Goal: Information Seeking & Learning: Learn about a topic

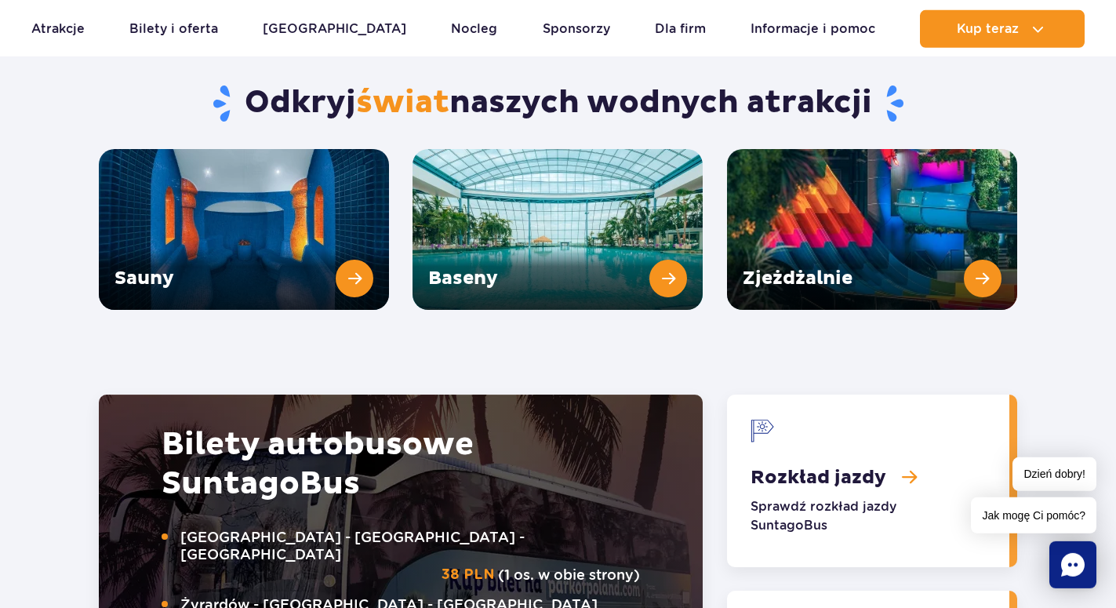
scroll to position [2161, 0]
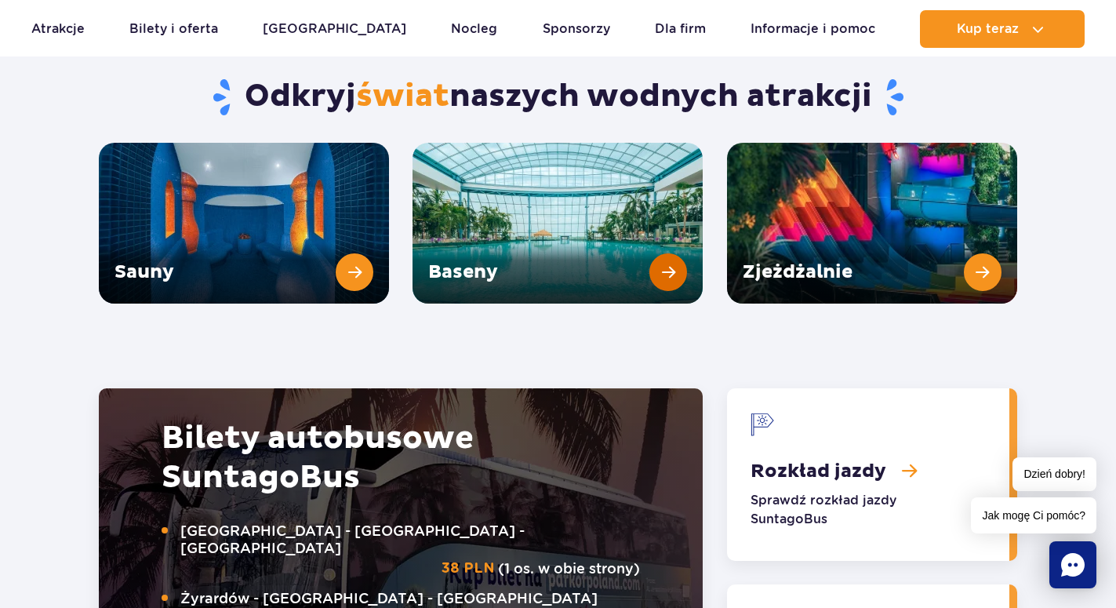
click at [554, 225] on link "Baseny" at bounding box center [558, 223] width 290 height 161
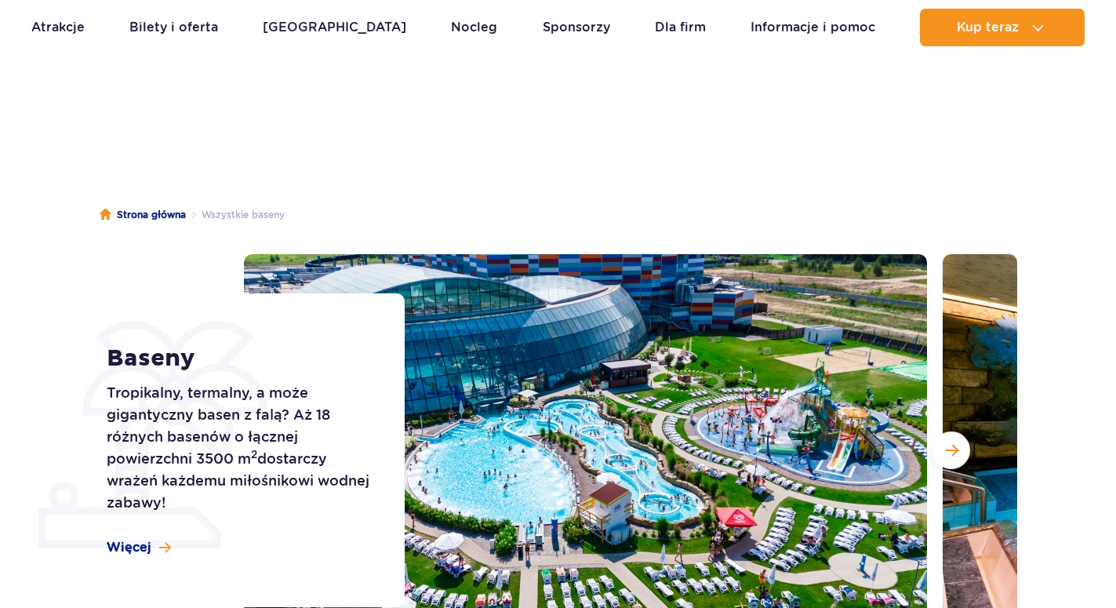
scroll to position [80, 0]
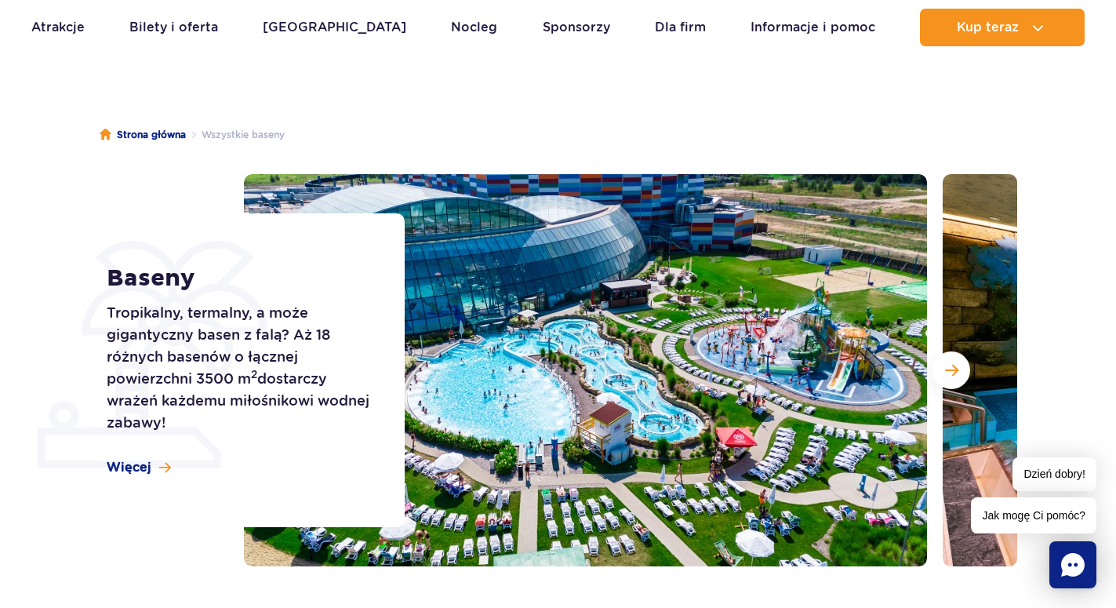
click at [659, 137] on ul "Strona główna Wszystkie baseny" at bounding box center [559, 135] width 918 height 78
click at [950, 368] on span "Następny slajd" at bounding box center [951, 370] width 13 height 14
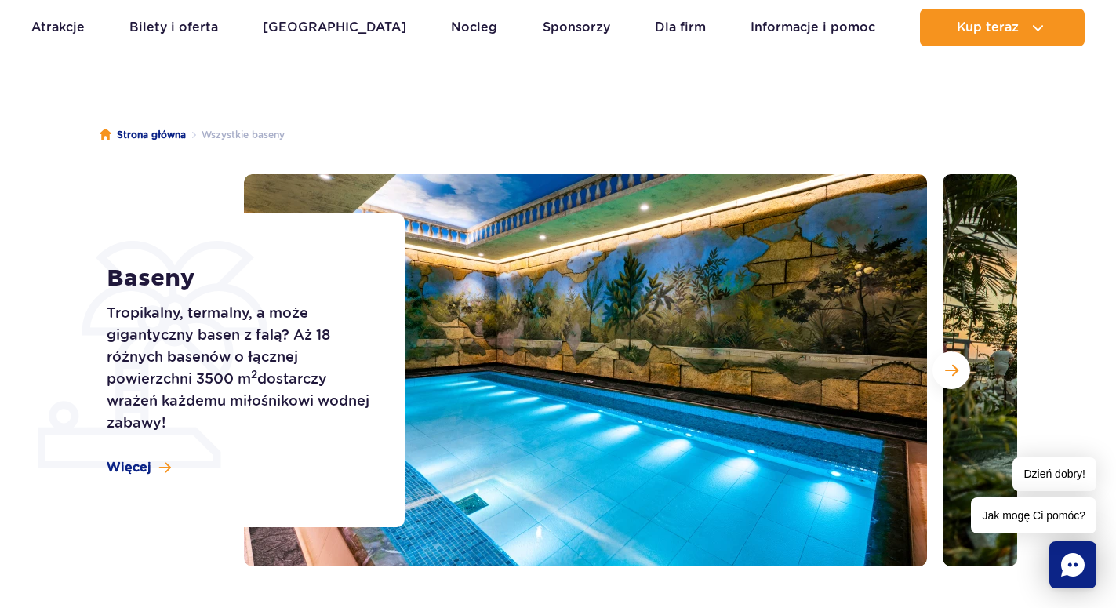
click at [360, 146] on ul "Strona główna Wszystkie baseny" at bounding box center [559, 135] width 918 height 78
click at [137, 471] on span "Więcej" at bounding box center [129, 467] width 45 height 17
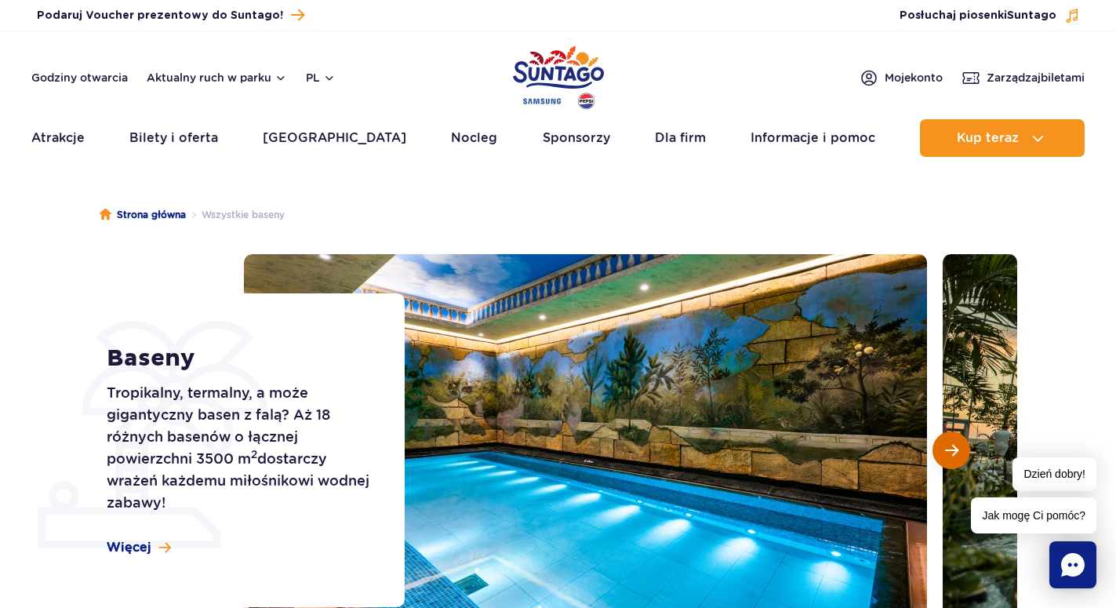
click at [960, 453] on button "Następny slajd" at bounding box center [952, 451] width 38 height 38
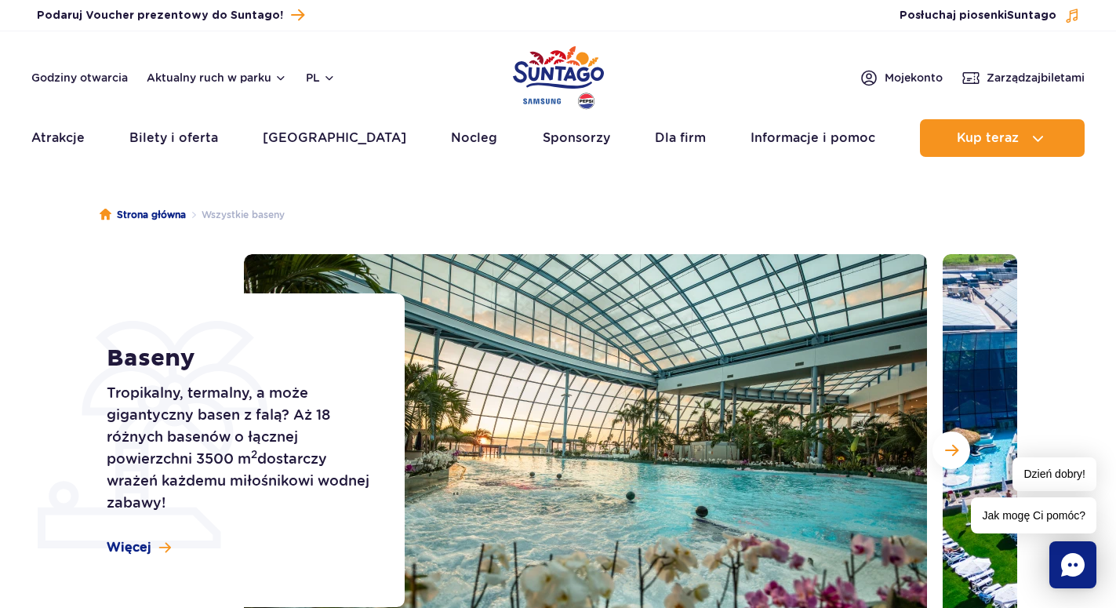
click at [1098, 286] on section "Baseny Tropikalny, termalny, a może gigantyczny basen z falą? Aż 18 różnych bas…" at bounding box center [558, 450] width 1116 height 392
click at [117, 552] on span "Więcej" at bounding box center [129, 547] width 45 height 17
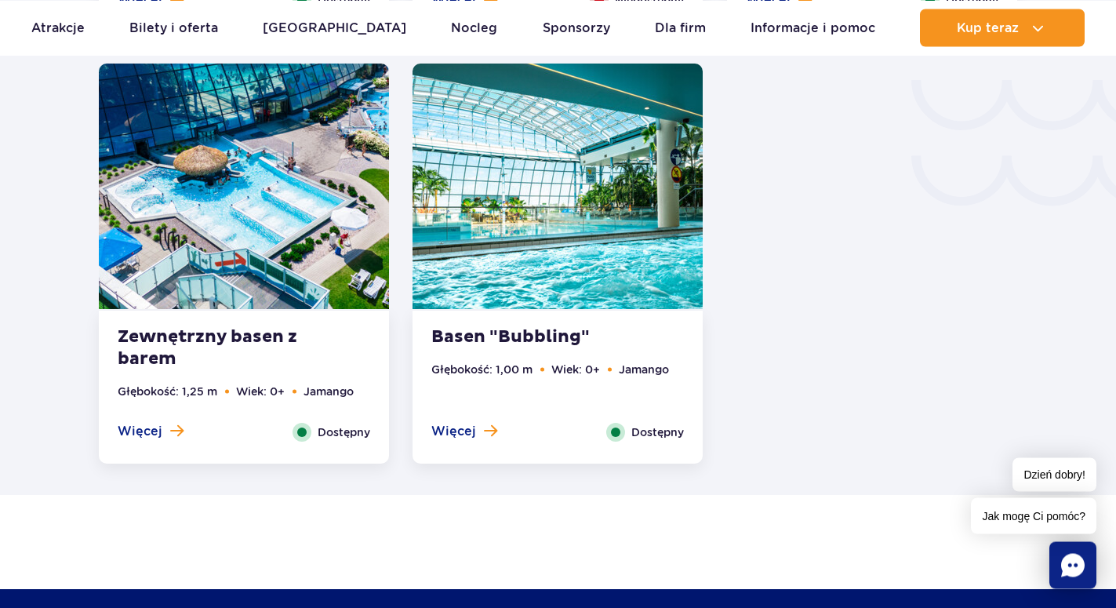
scroll to position [2871, 0]
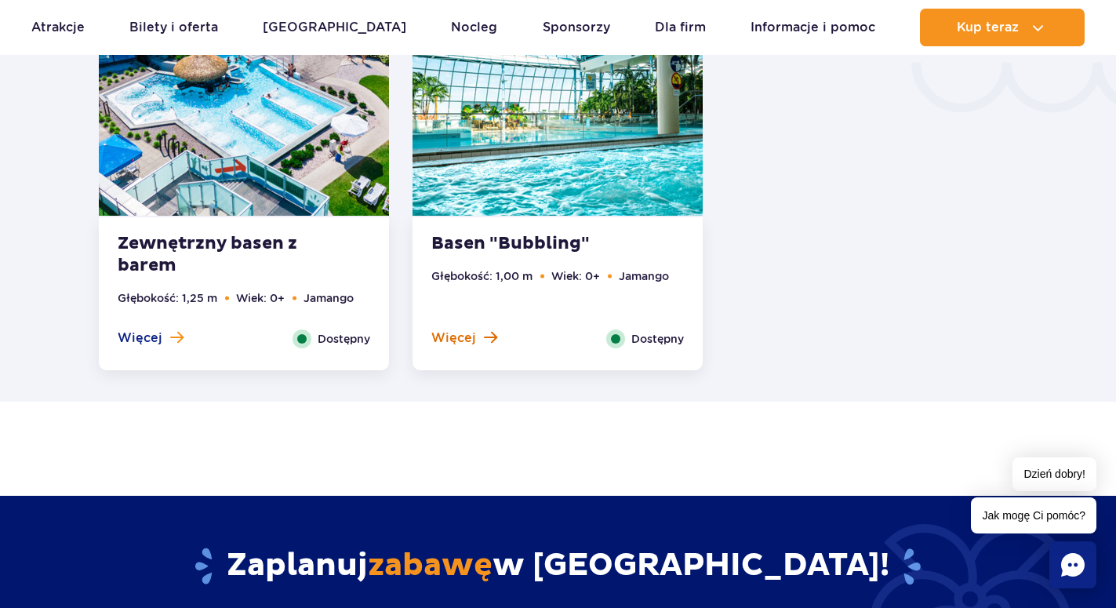
click at [474, 336] on span "Więcej" at bounding box center [454, 338] width 45 height 17
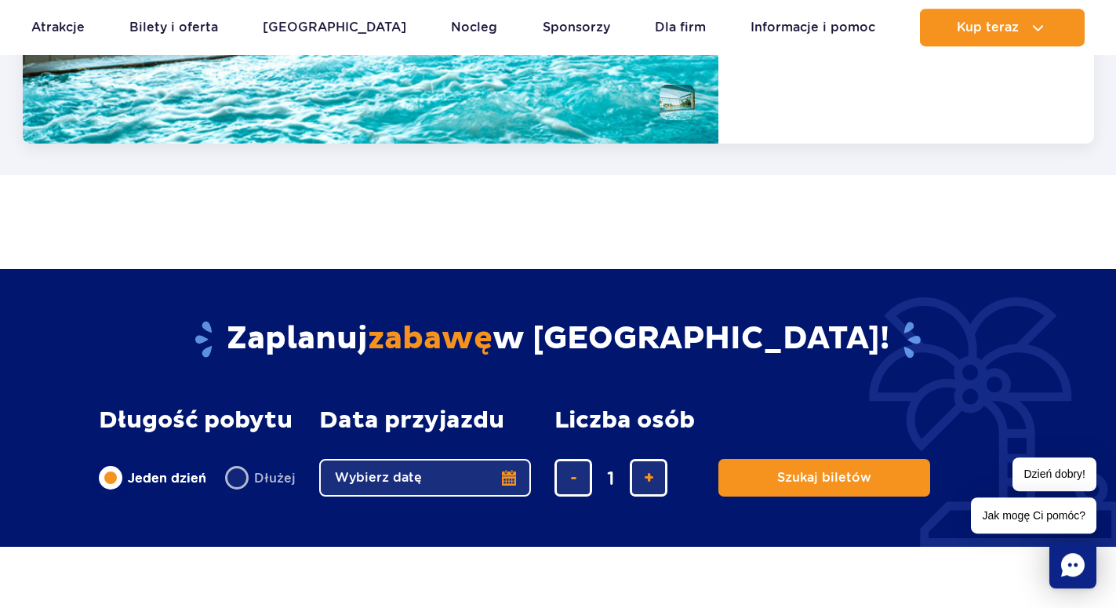
scroll to position [3583, 0]
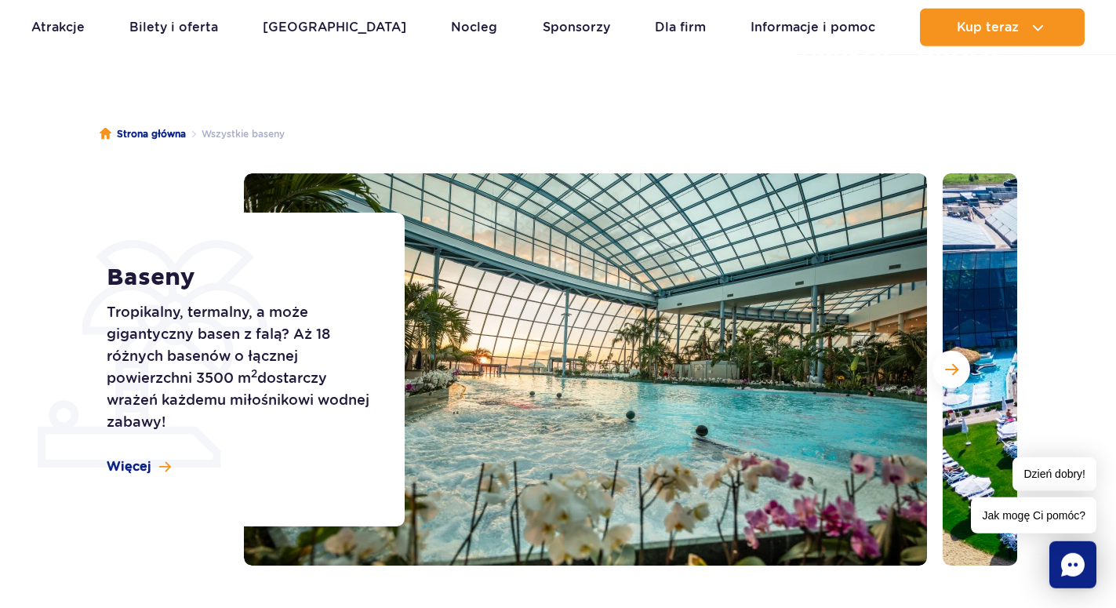
scroll to position [80, 0]
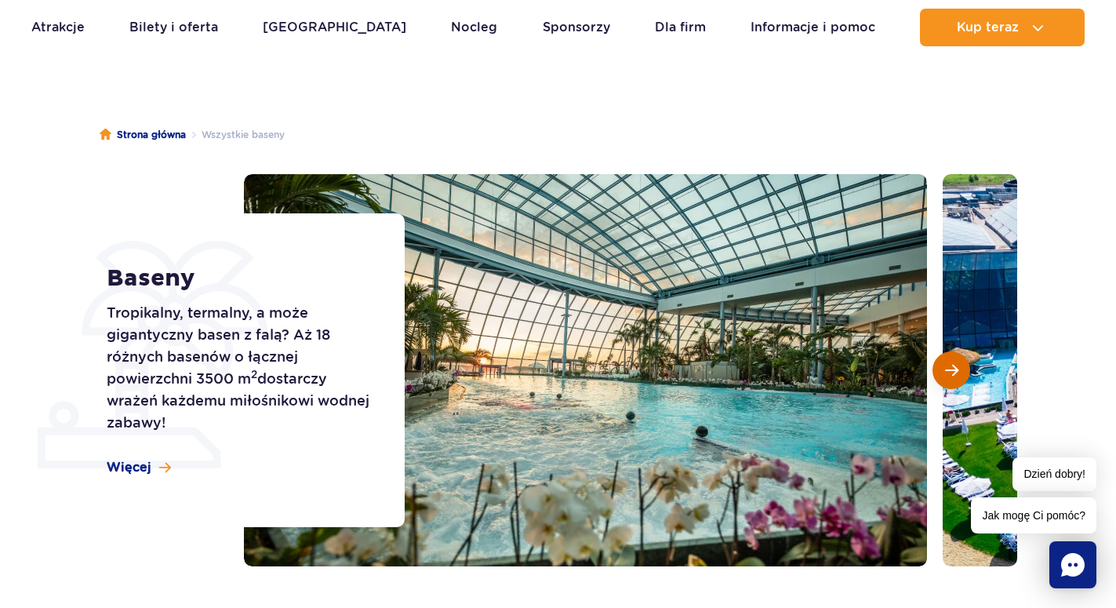
click at [959, 373] on button "Następny slajd" at bounding box center [952, 370] width 38 height 38
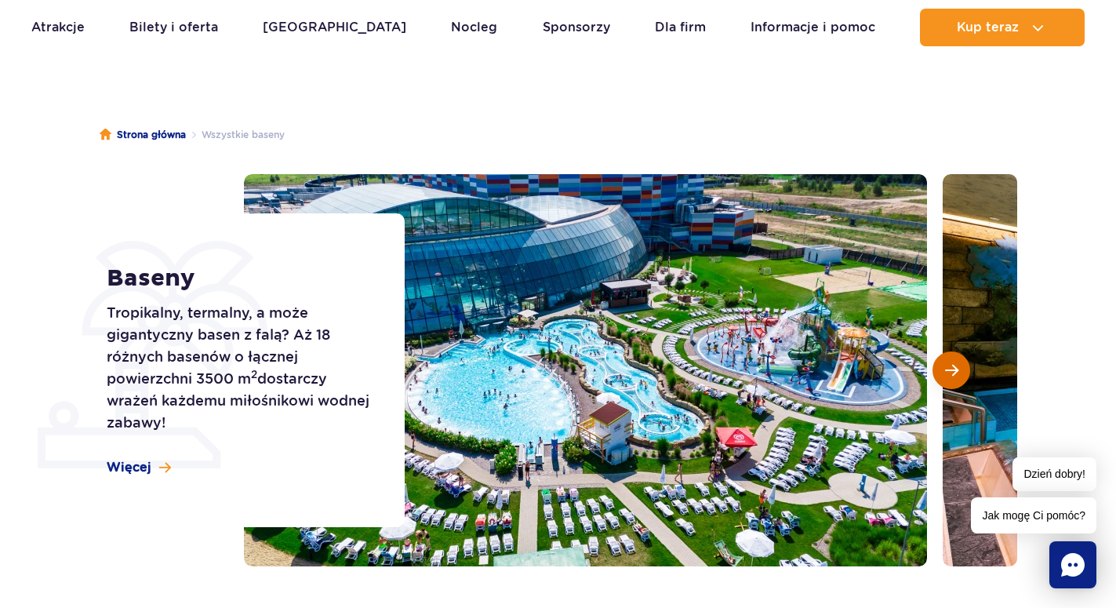
click at [959, 373] on button "Następny slajd" at bounding box center [952, 370] width 38 height 38
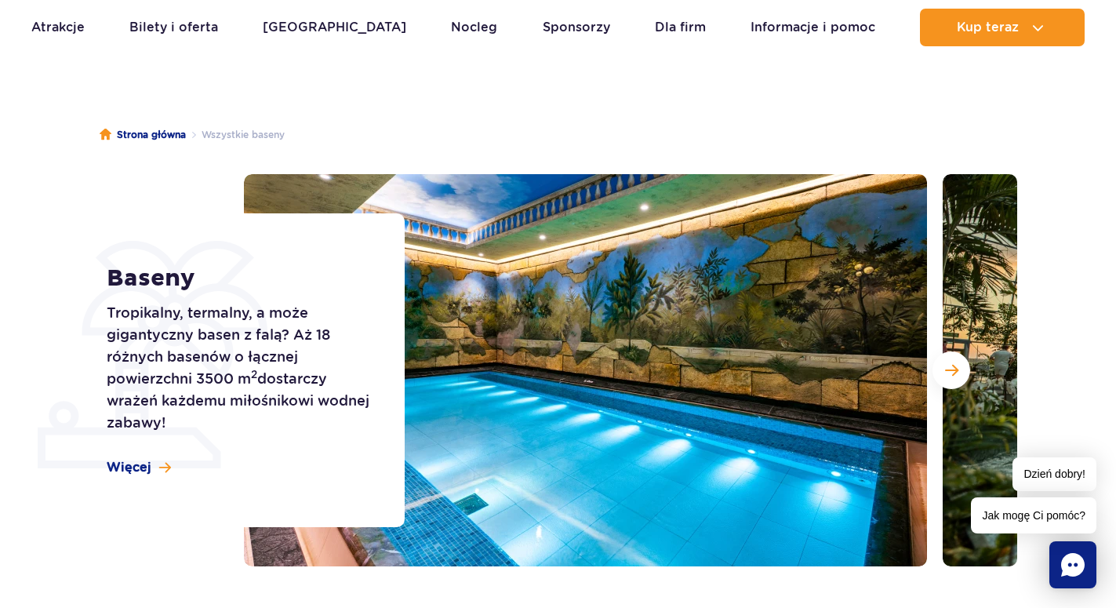
click at [963, 118] on ul "Strona główna Wszystkie baseny" at bounding box center [559, 135] width 918 height 78
click at [950, 376] on span "Następny slajd" at bounding box center [951, 370] width 13 height 14
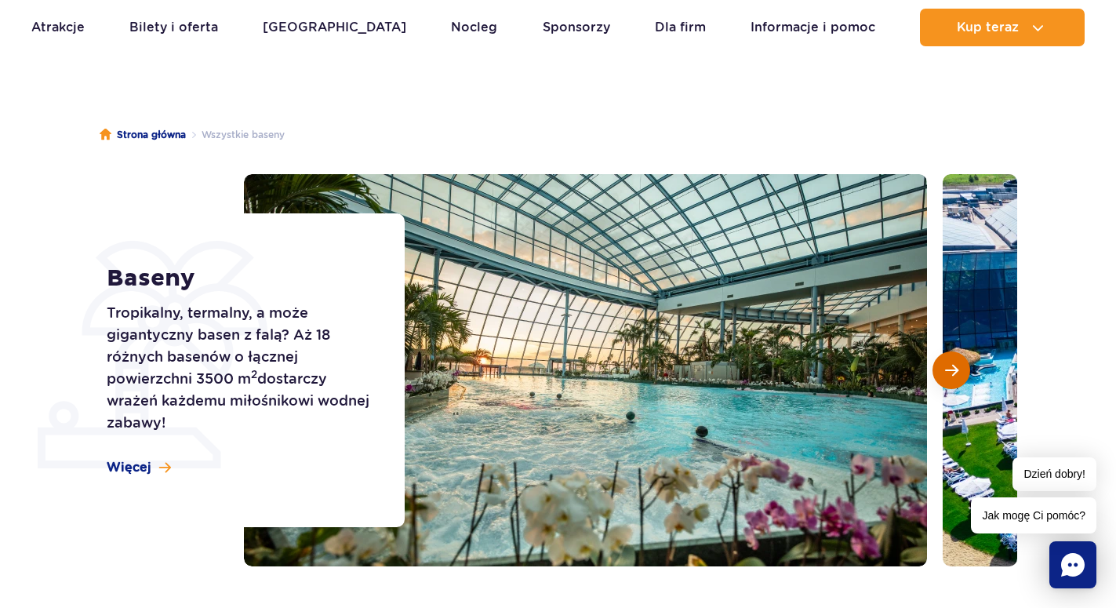
click at [950, 376] on span "Następny slajd" at bounding box center [951, 370] width 13 height 14
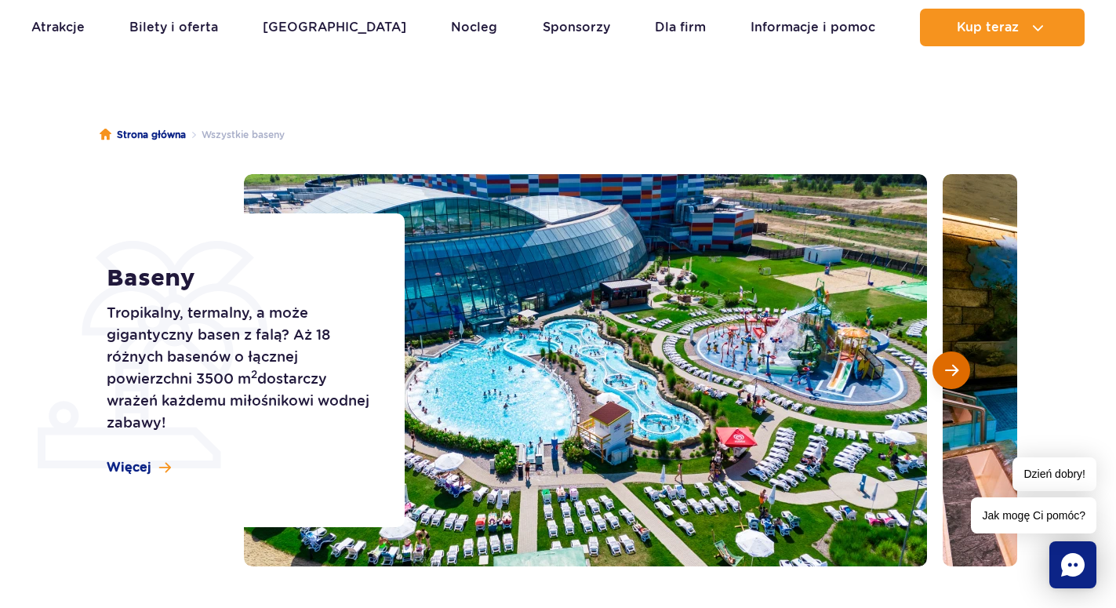
click at [950, 376] on span "Następny slajd" at bounding box center [951, 370] width 13 height 14
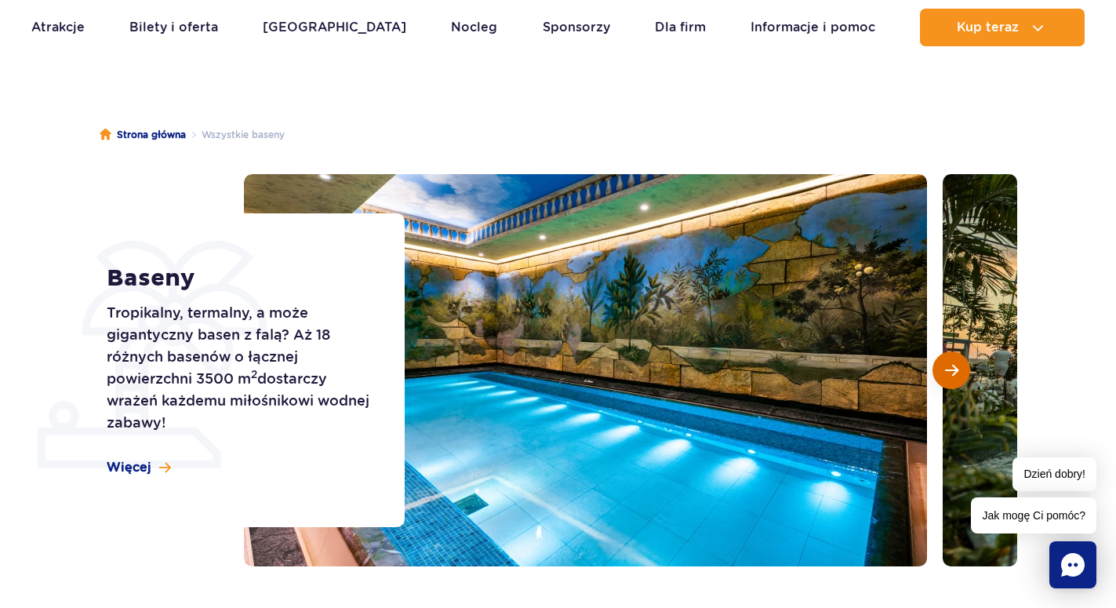
click at [950, 376] on span "Następny slajd" at bounding box center [951, 370] width 13 height 14
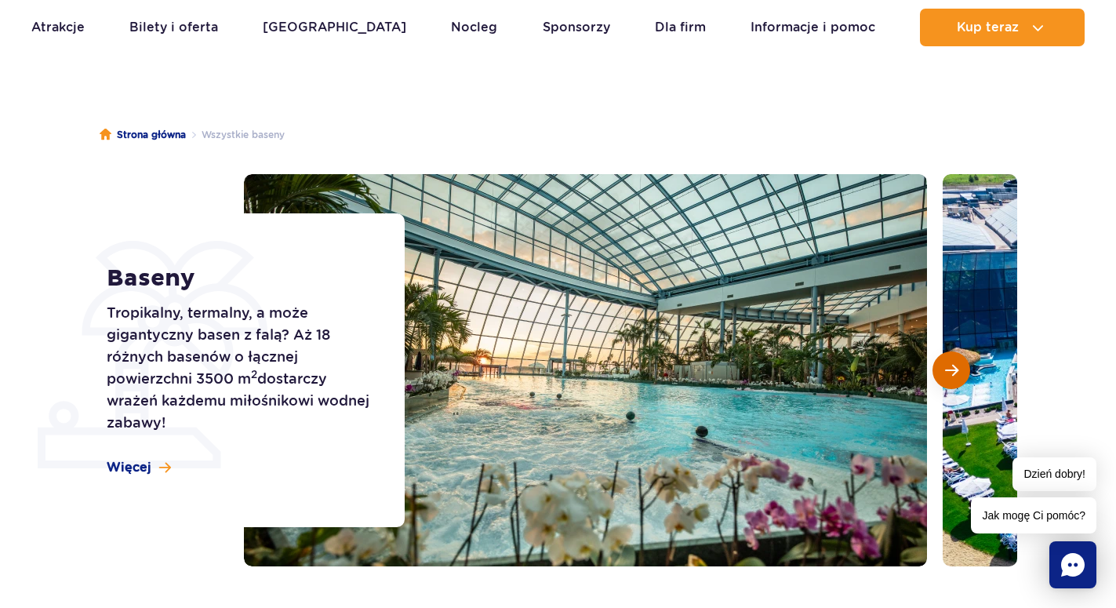
click at [950, 376] on span "Następny slajd" at bounding box center [951, 370] width 13 height 14
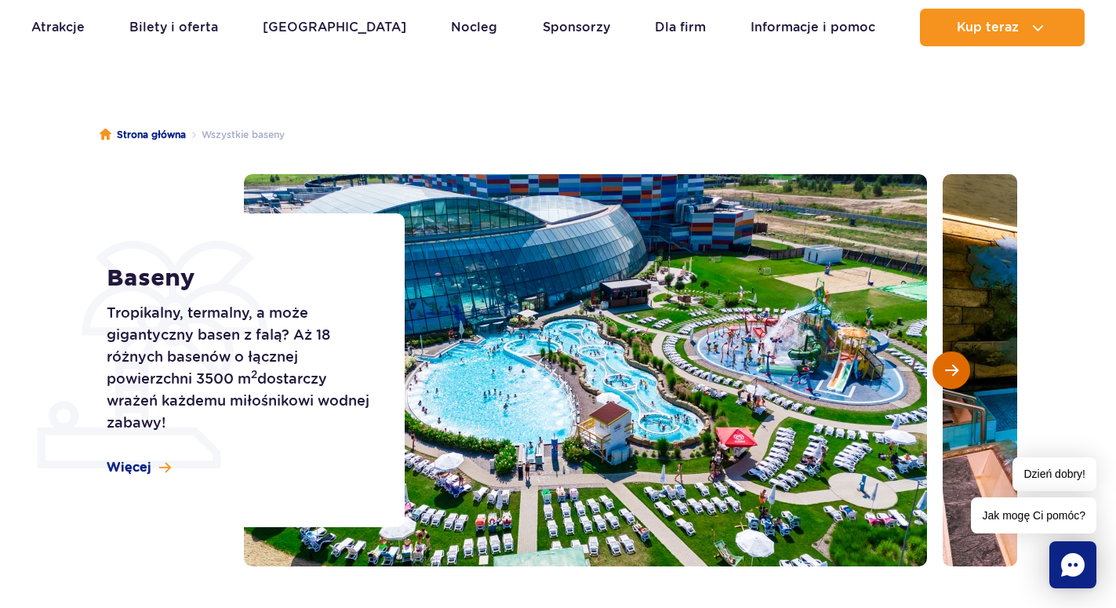
click at [950, 376] on span "Następny slajd" at bounding box center [951, 370] width 13 height 14
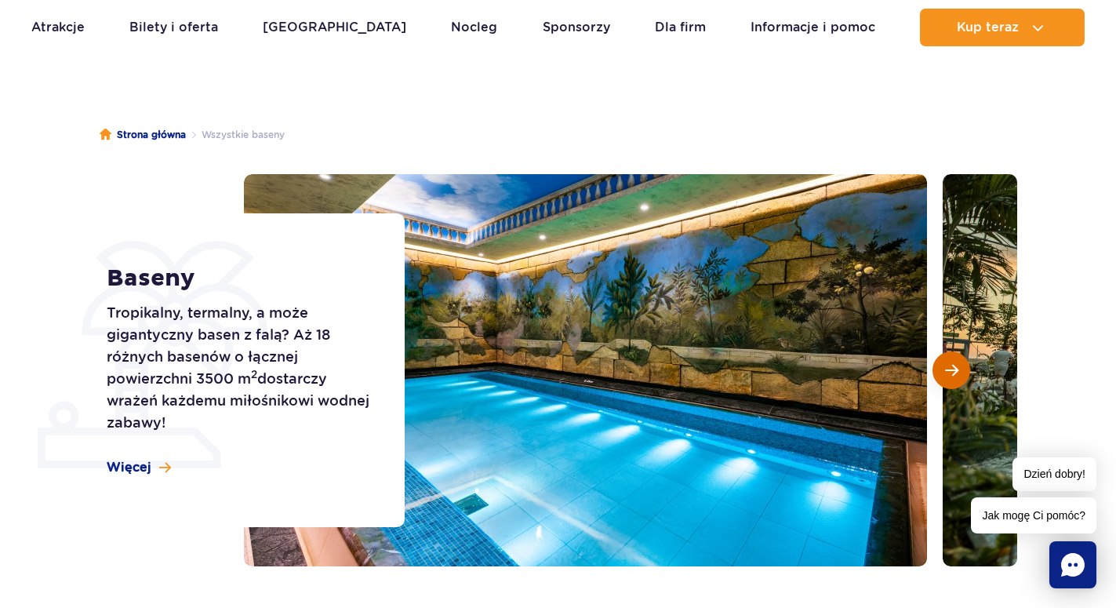
click at [950, 376] on span "Następny slajd" at bounding box center [951, 370] width 13 height 14
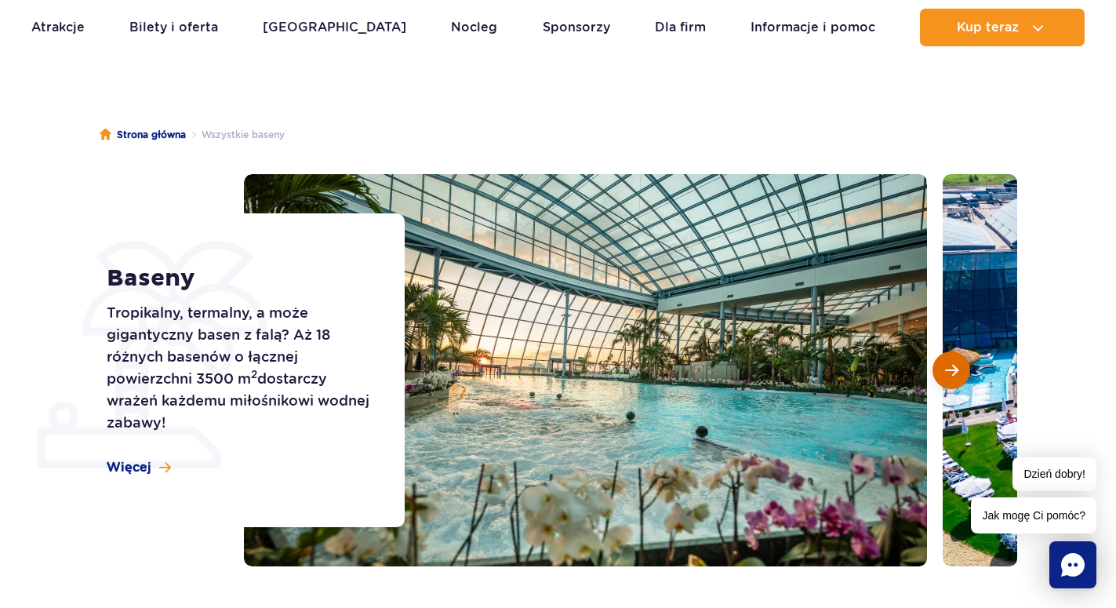
click at [950, 376] on span "Następny slajd" at bounding box center [951, 370] width 13 height 14
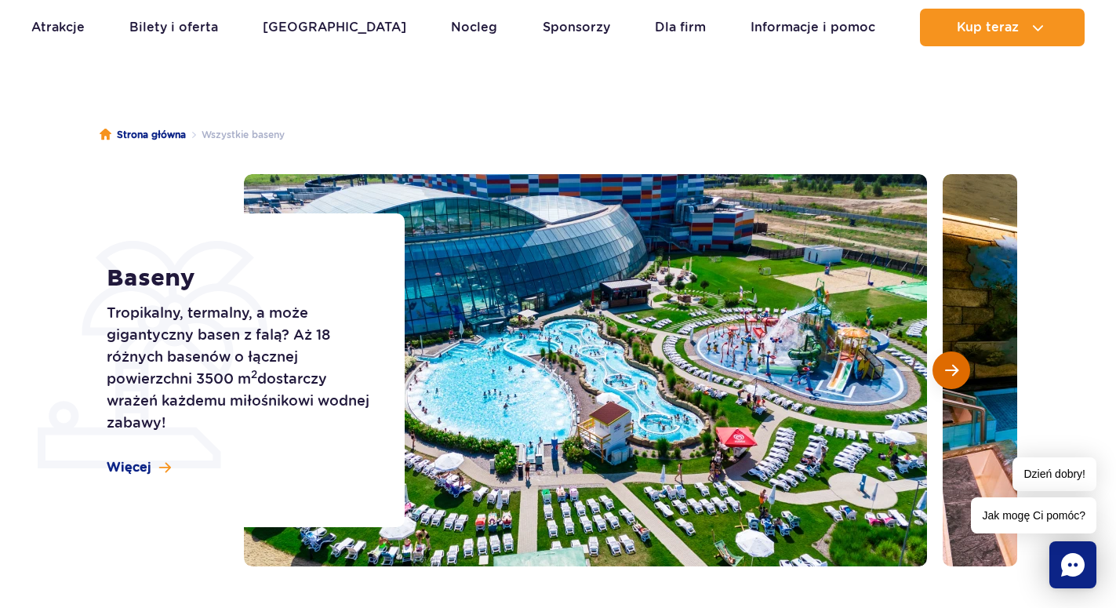
click at [950, 376] on span "Następny slajd" at bounding box center [951, 370] width 13 height 14
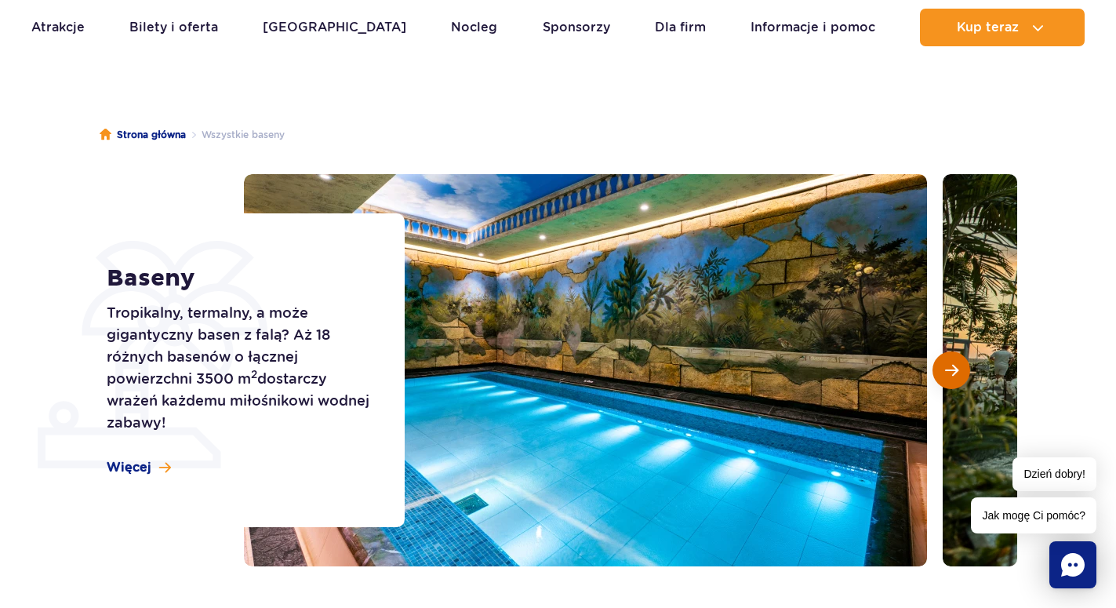
click at [950, 376] on span "Następny slajd" at bounding box center [951, 370] width 13 height 14
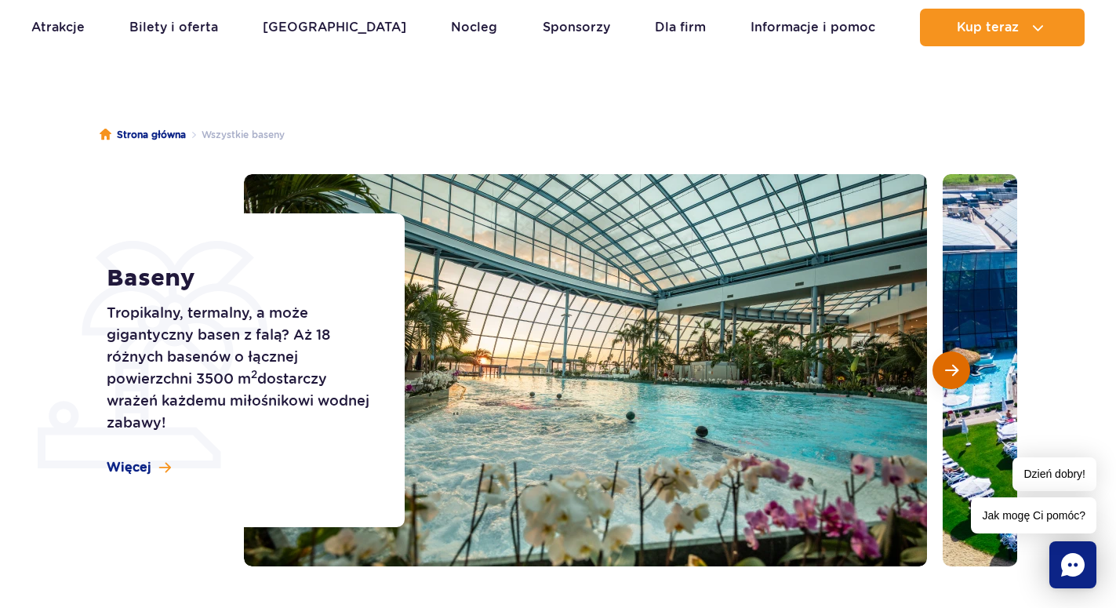
click at [950, 376] on span "Następny slajd" at bounding box center [951, 370] width 13 height 14
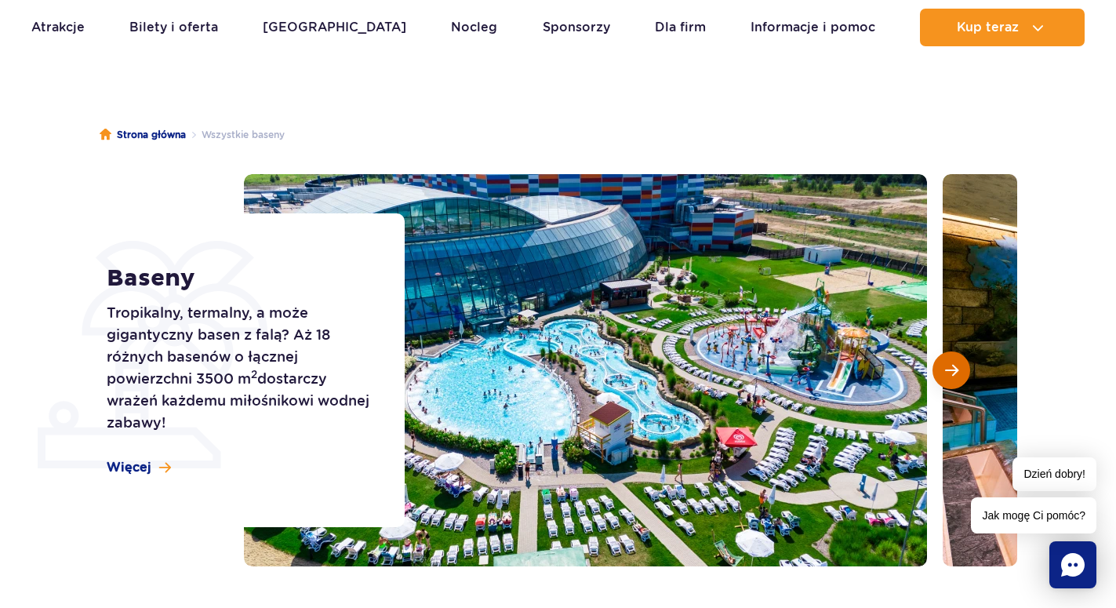
click at [950, 376] on span "Następny slajd" at bounding box center [951, 370] width 13 height 14
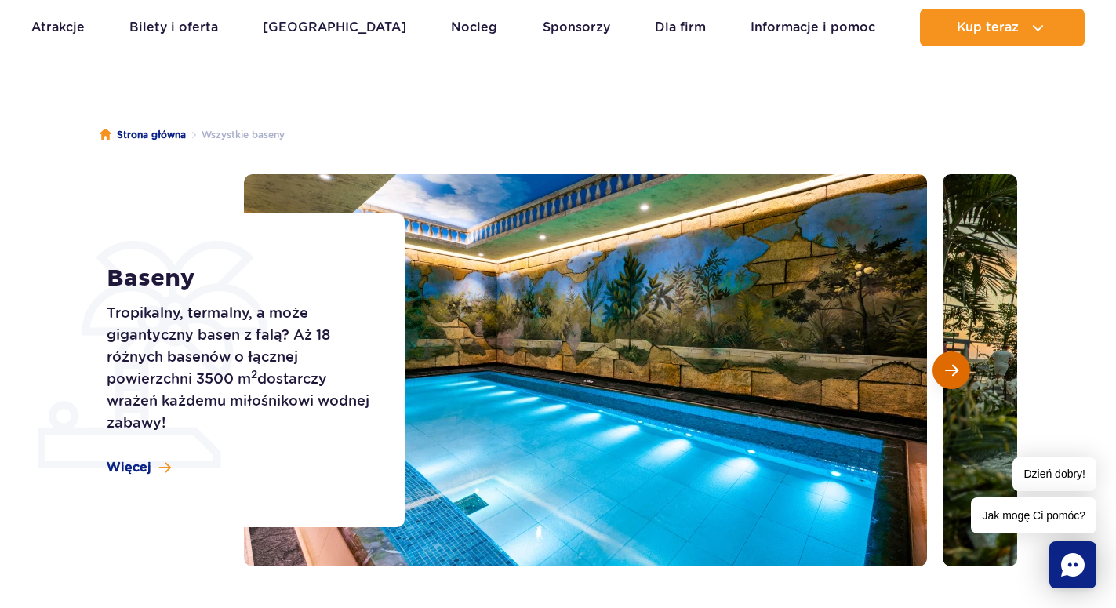
click at [950, 376] on span "Następny slajd" at bounding box center [951, 370] width 13 height 14
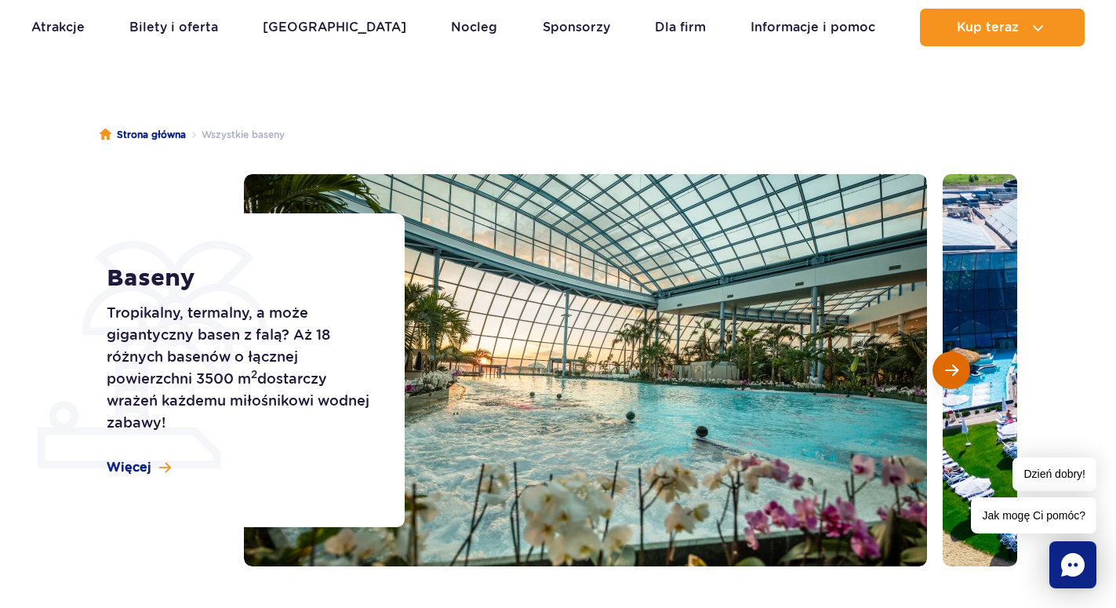
click at [950, 376] on span "Następny slajd" at bounding box center [951, 370] width 13 height 14
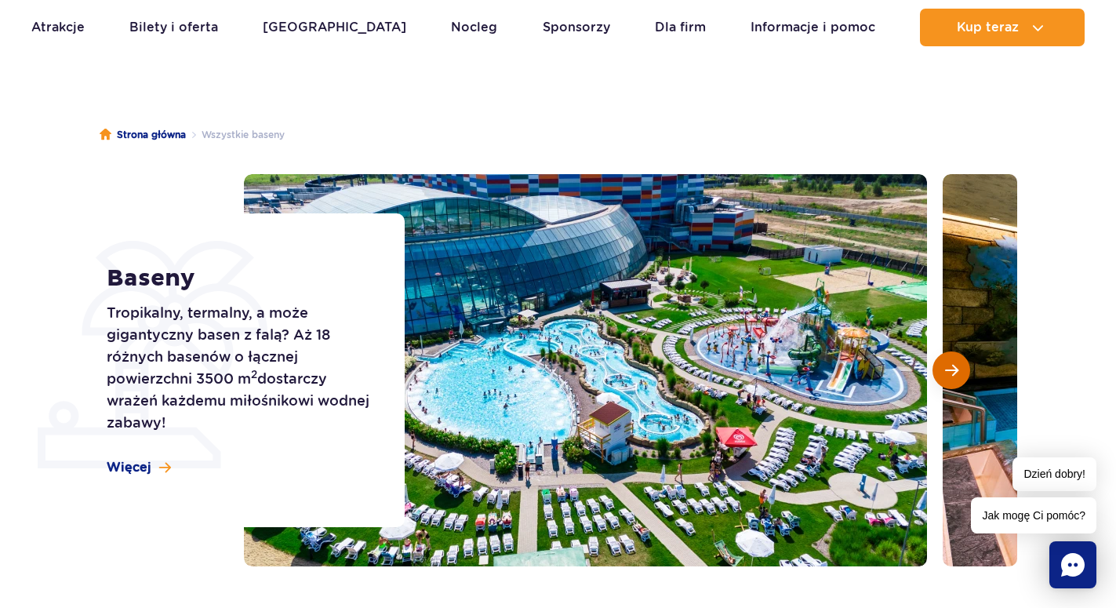
click at [950, 376] on span "Następny slajd" at bounding box center [951, 370] width 13 height 14
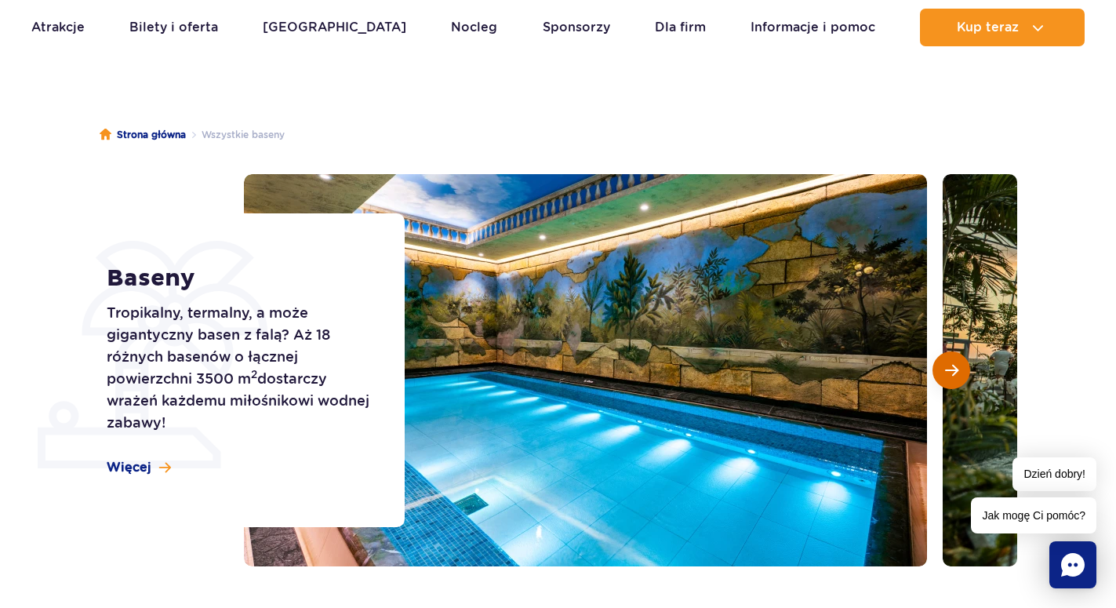
click at [950, 376] on span "Następny slajd" at bounding box center [951, 370] width 13 height 14
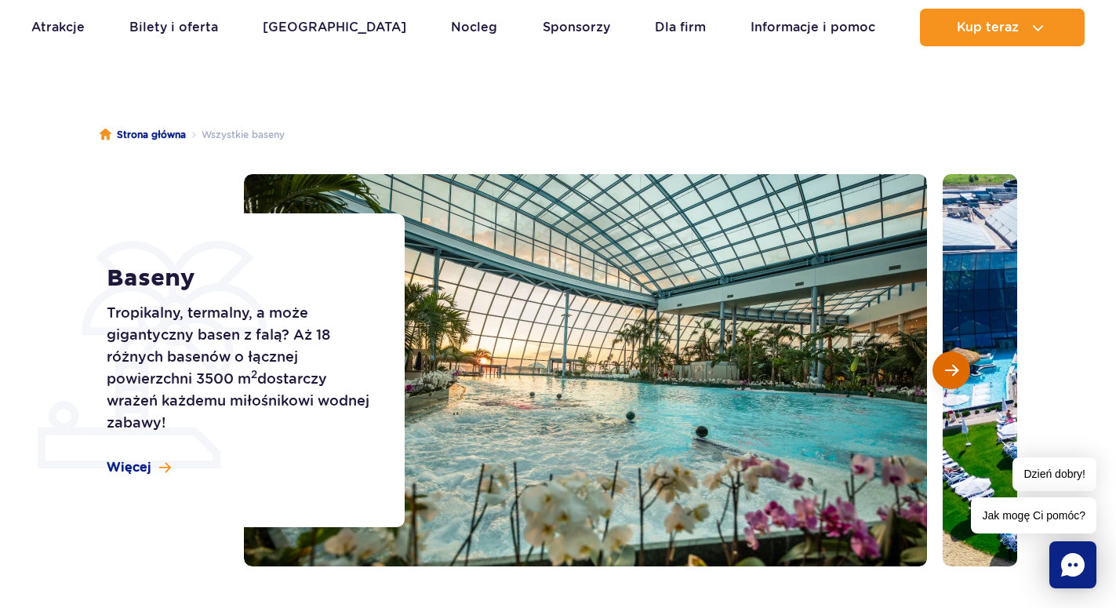
click at [950, 376] on span "Następny slajd" at bounding box center [951, 370] width 13 height 14
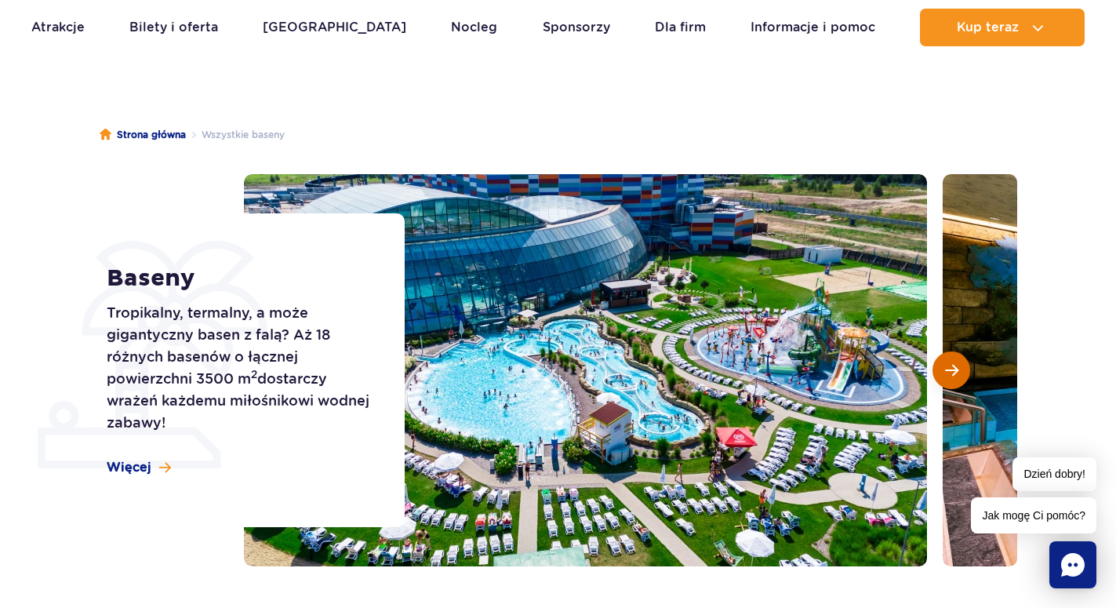
click at [950, 376] on span "Następny slajd" at bounding box center [951, 370] width 13 height 14
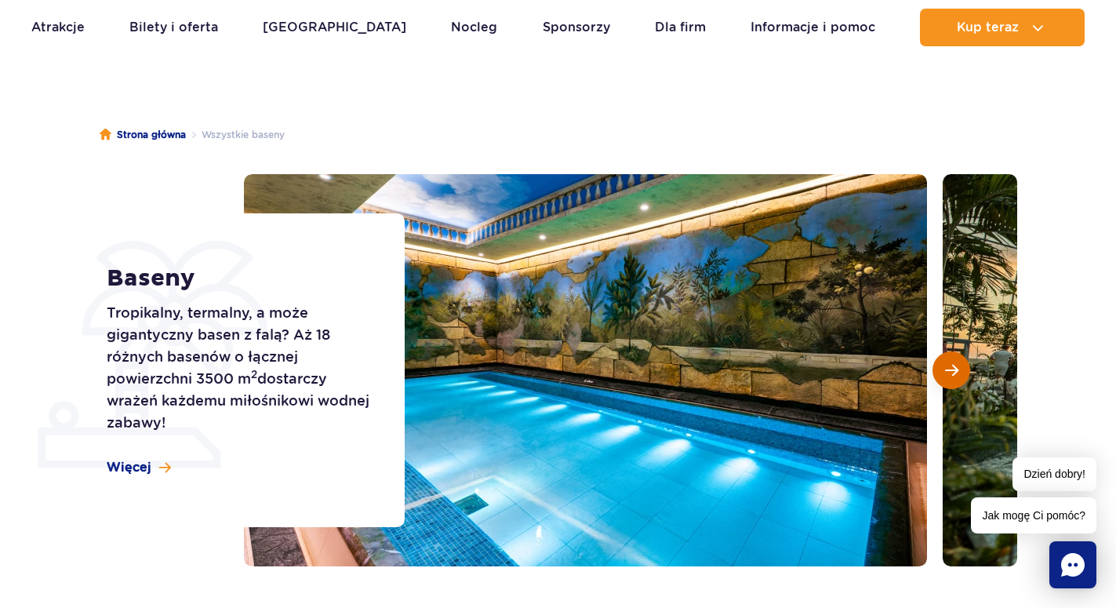
click at [950, 376] on span "Następny slajd" at bounding box center [951, 370] width 13 height 14
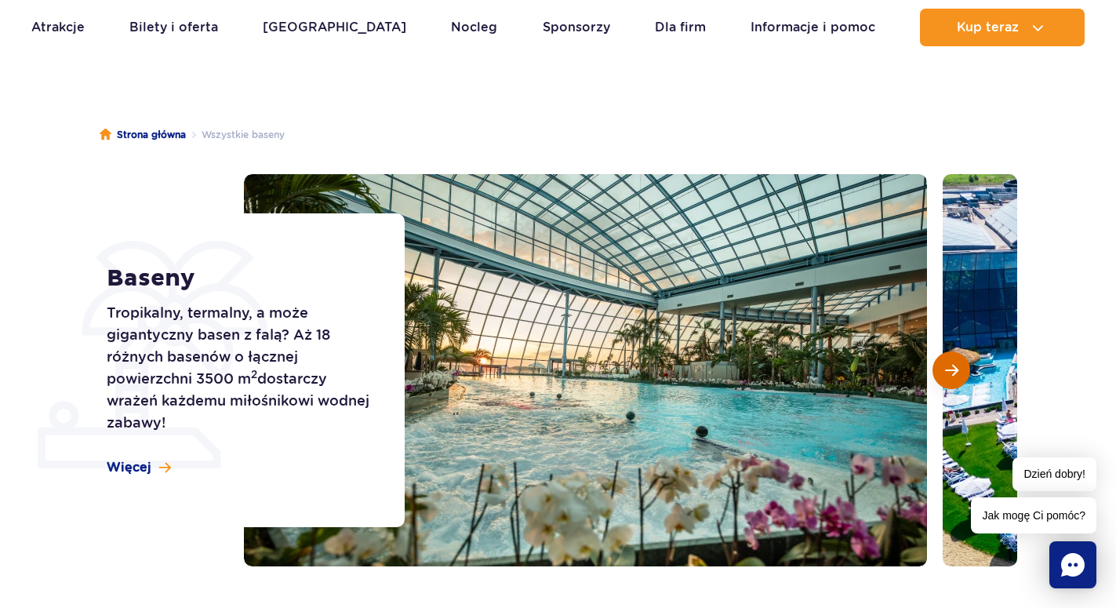
click at [950, 376] on span "Następny slajd" at bounding box center [951, 370] width 13 height 14
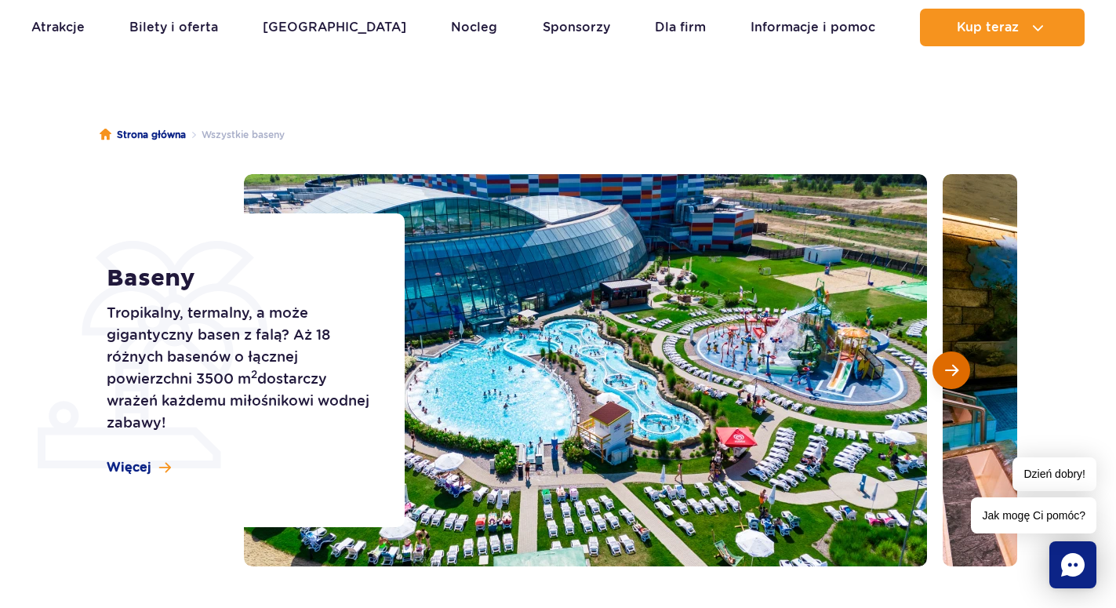
click at [950, 376] on span "Następny slajd" at bounding box center [951, 370] width 13 height 14
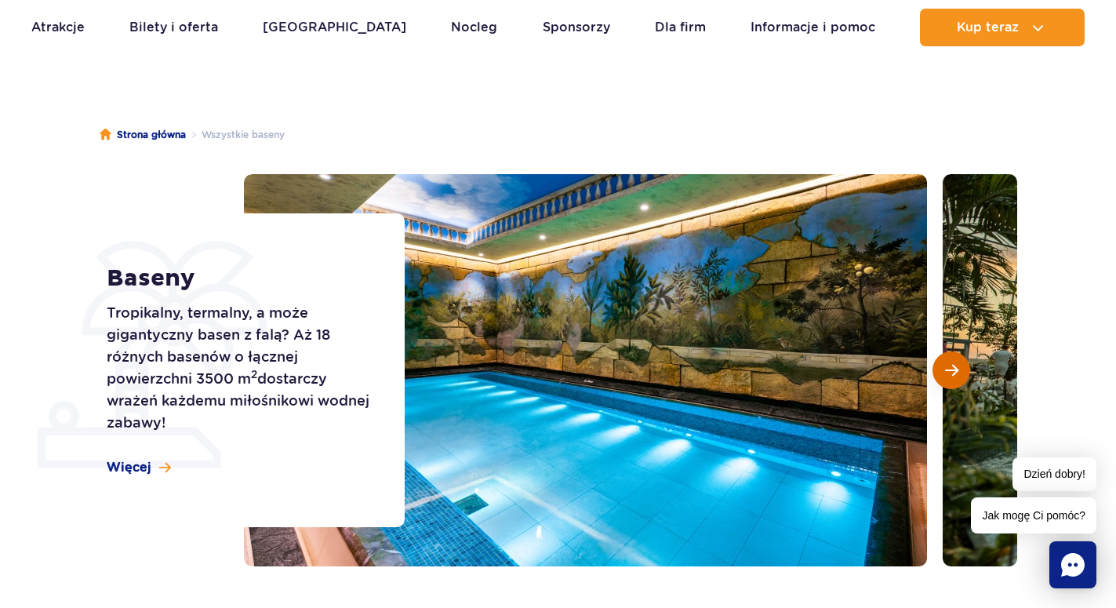
click at [950, 376] on span "Następny slajd" at bounding box center [951, 370] width 13 height 14
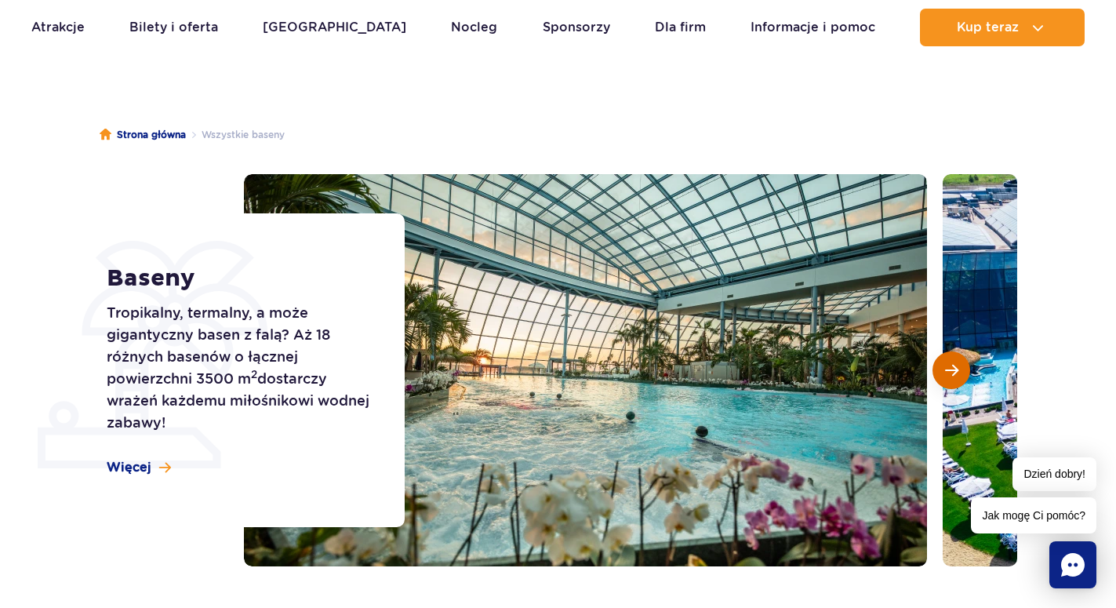
click at [950, 376] on span "Następny slajd" at bounding box center [951, 370] width 13 height 14
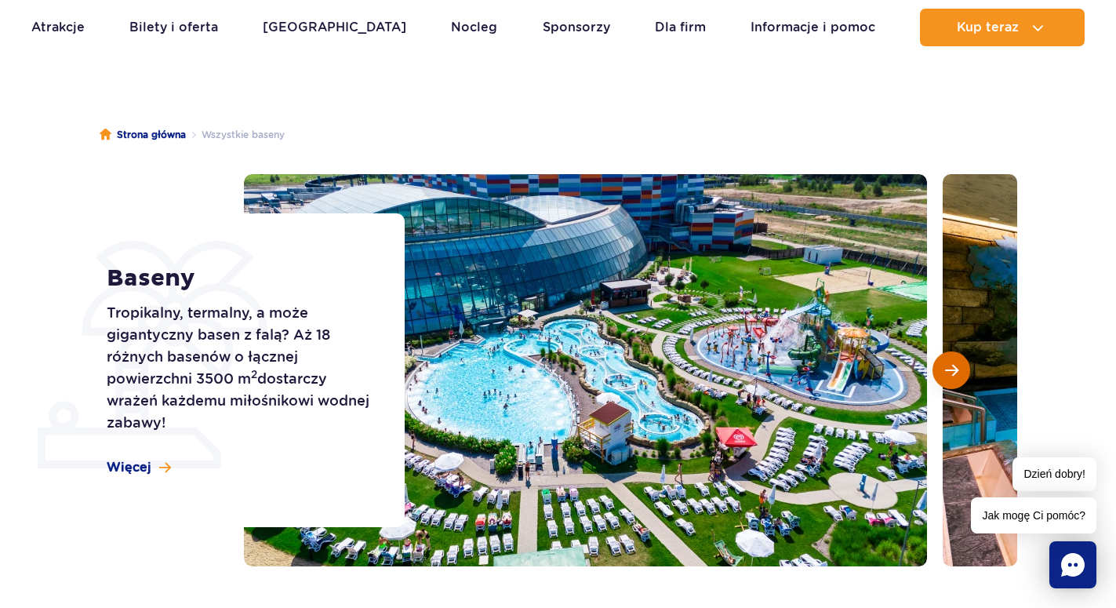
click at [950, 376] on span "Następny slajd" at bounding box center [951, 370] width 13 height 14
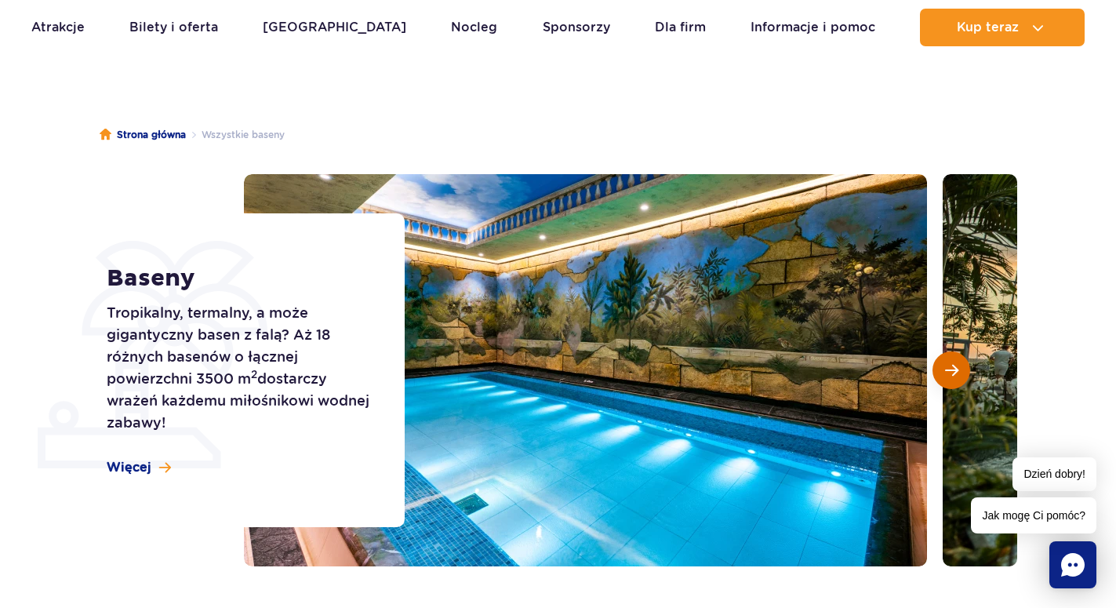
click at [949, 376] on span "Następny slajd" at bounding box center [951, 370] width 13 height 14
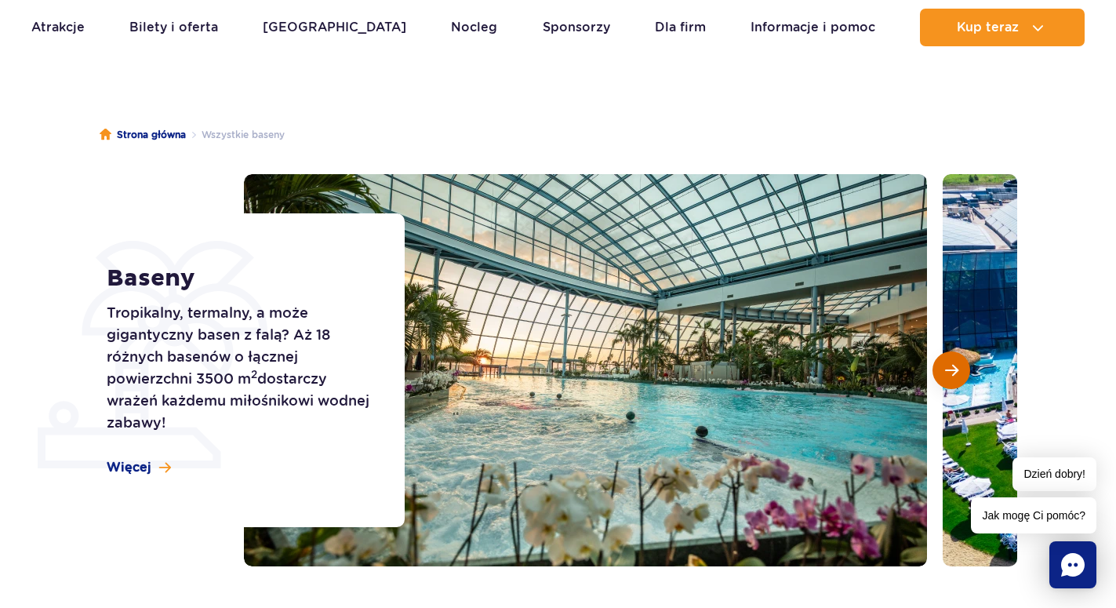
click at [947, 377] on span "Następny slajd" at bounding box center [951, 370] width 13 height 14
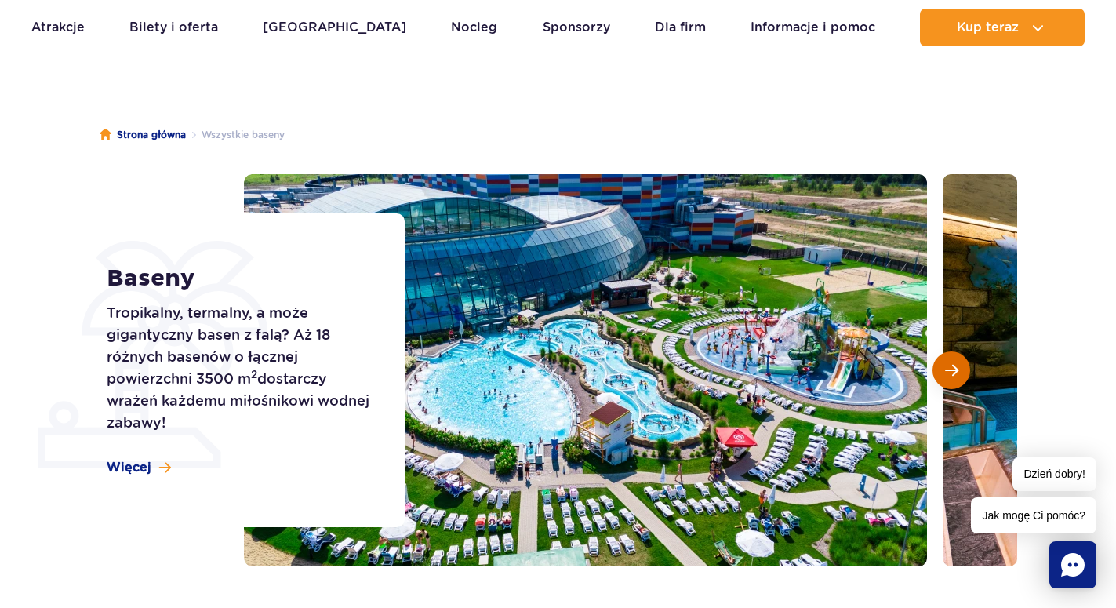
click at [947, 377] on span "Następny slajd" at bounding box center [951, 370] width 13 height 14
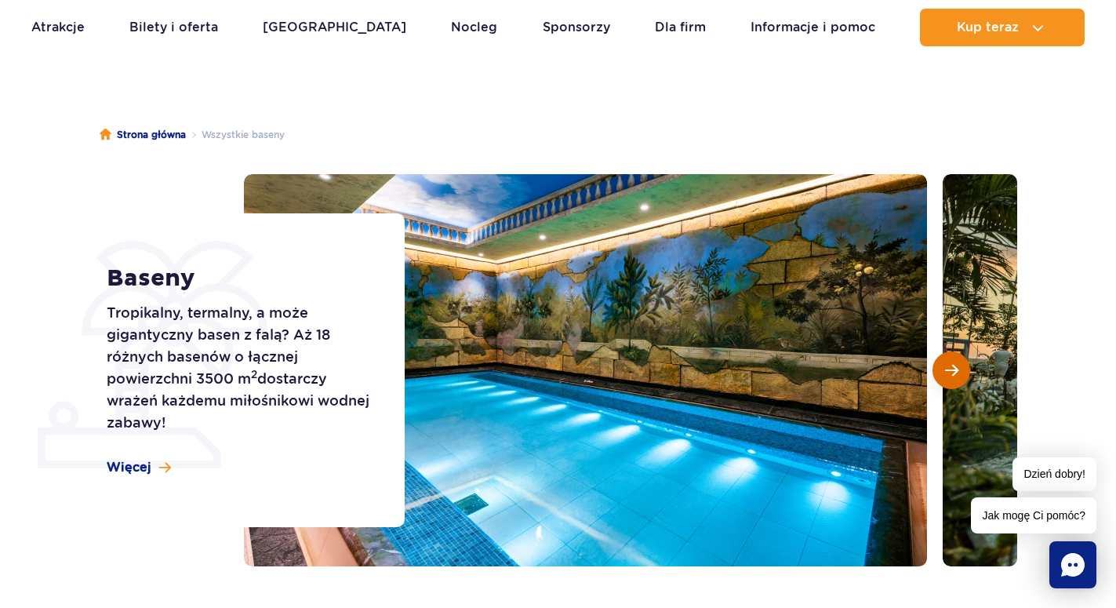
click at [947, 377] on span "Następny slajd" at bounding box center [951, 370] width 13 height 14
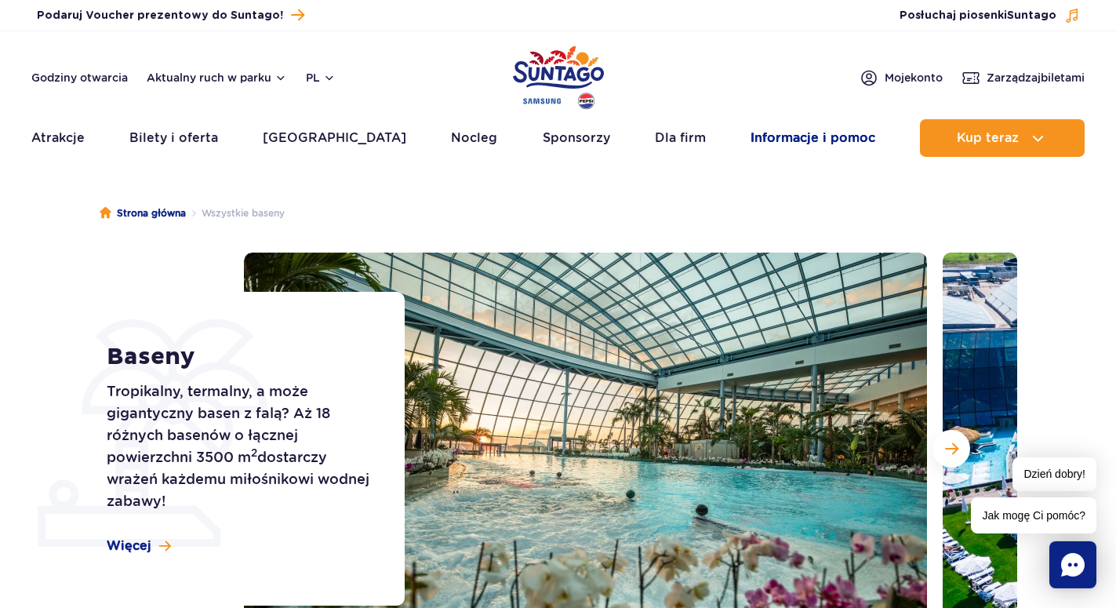
scroll to position [0, 0]
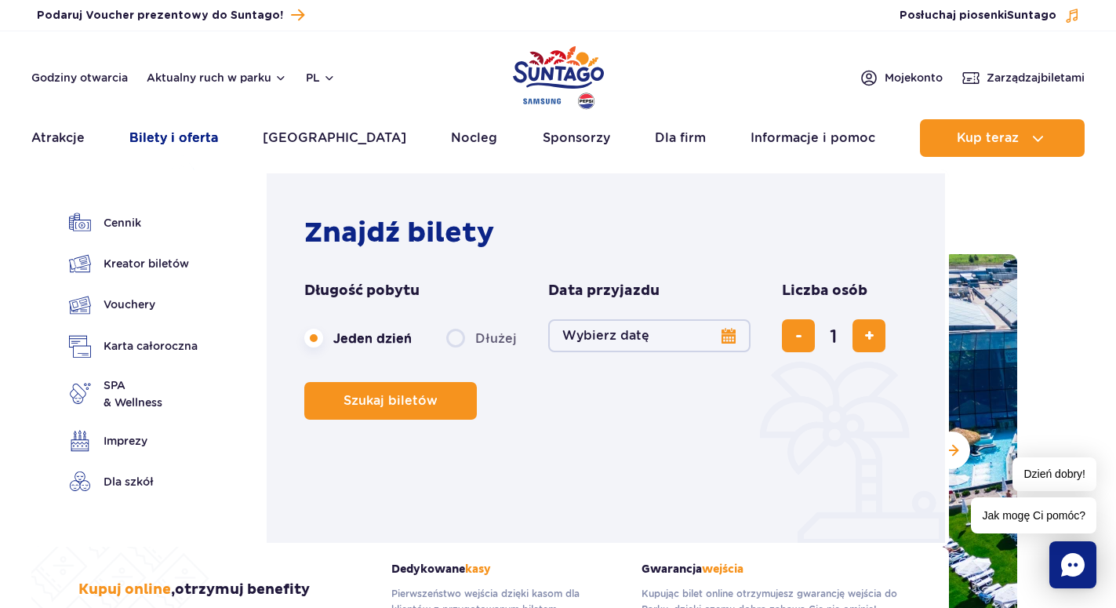
click at [174, 139] on link "Bilety i oferta" at bounding box center [173, 138] width 89 height 38
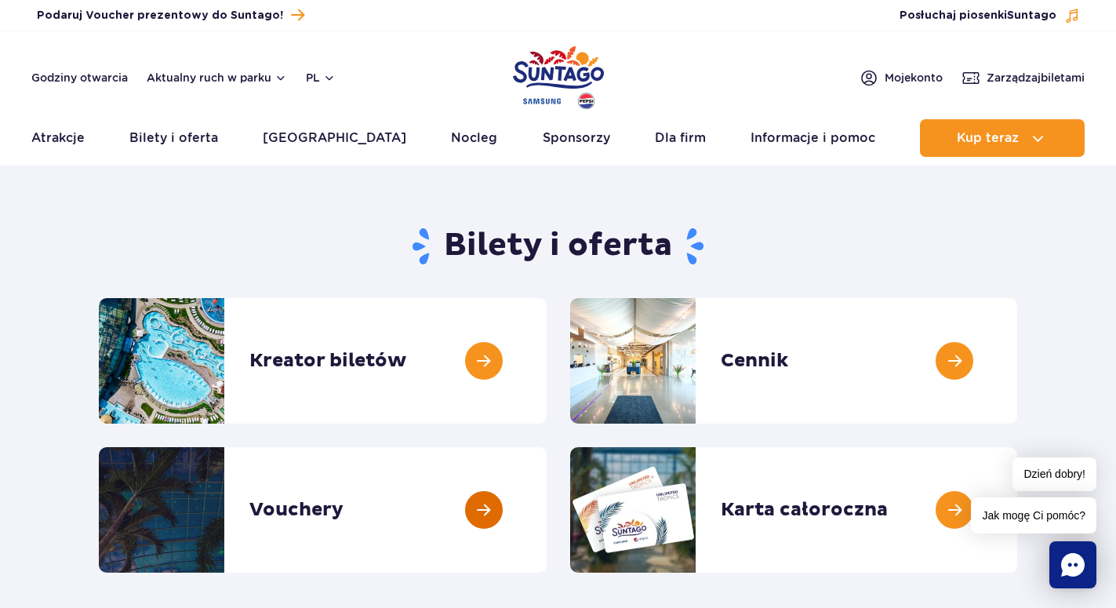
click at [547, 509] on link at bounding box center [547, 510] width 0 height 126
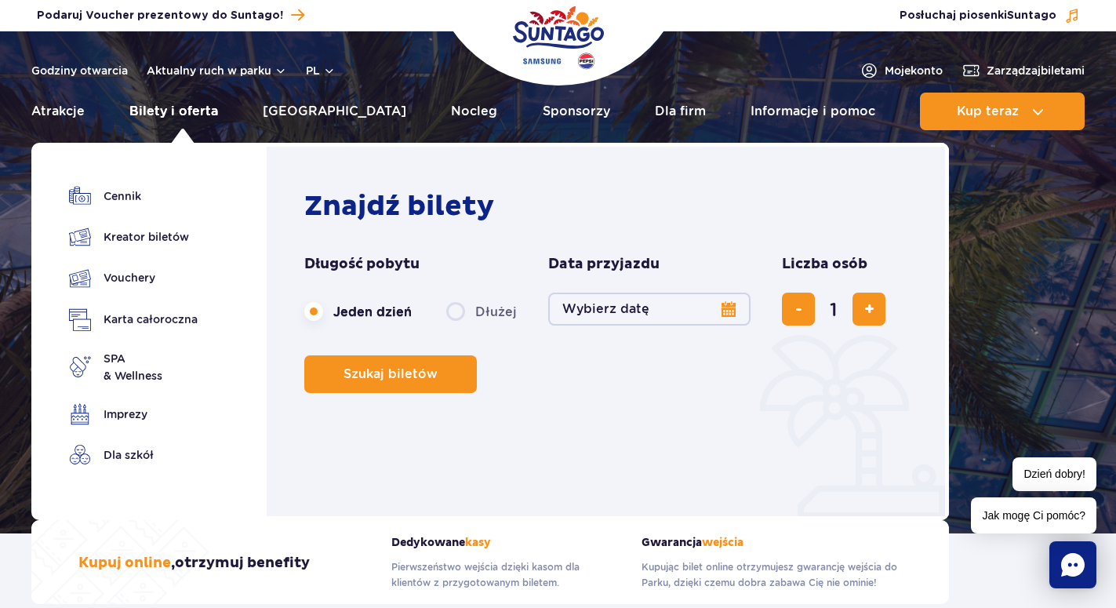
click at [209, 112] on link "Bilety i oferta" at bounding box center [173, 112] width 89 height 38
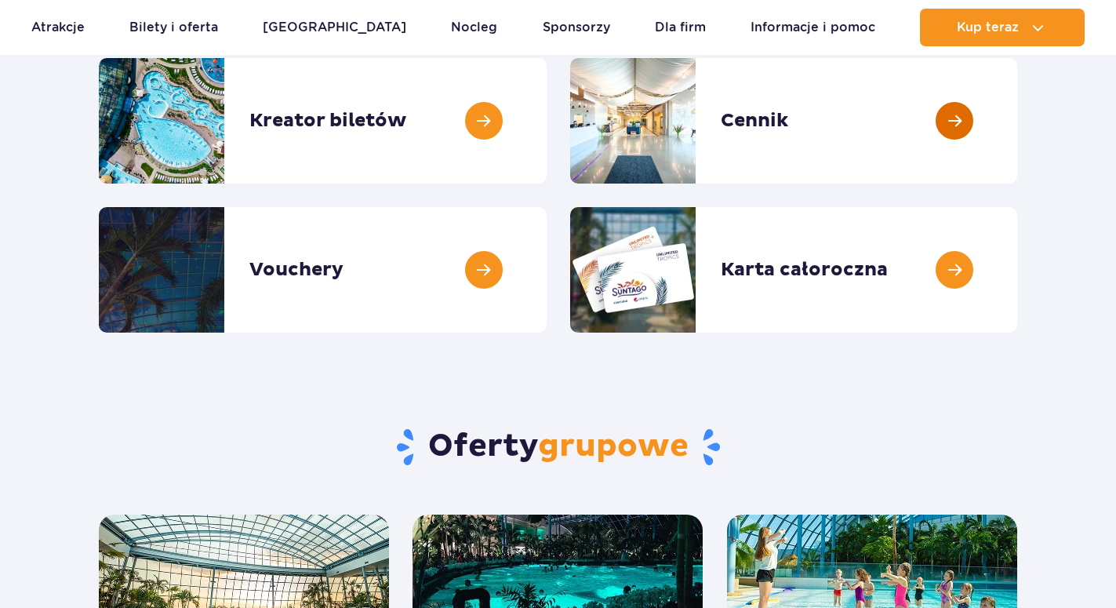
scroll to position [80, 0]
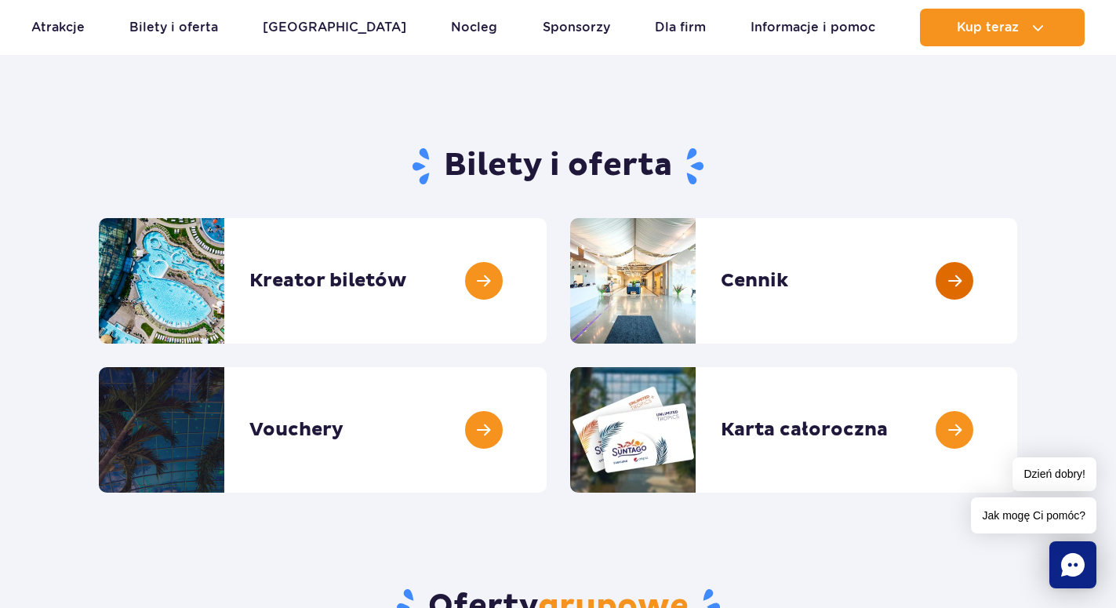
click at [1018, 285] on link at bounding box center [1018, 281] width 0 height 126
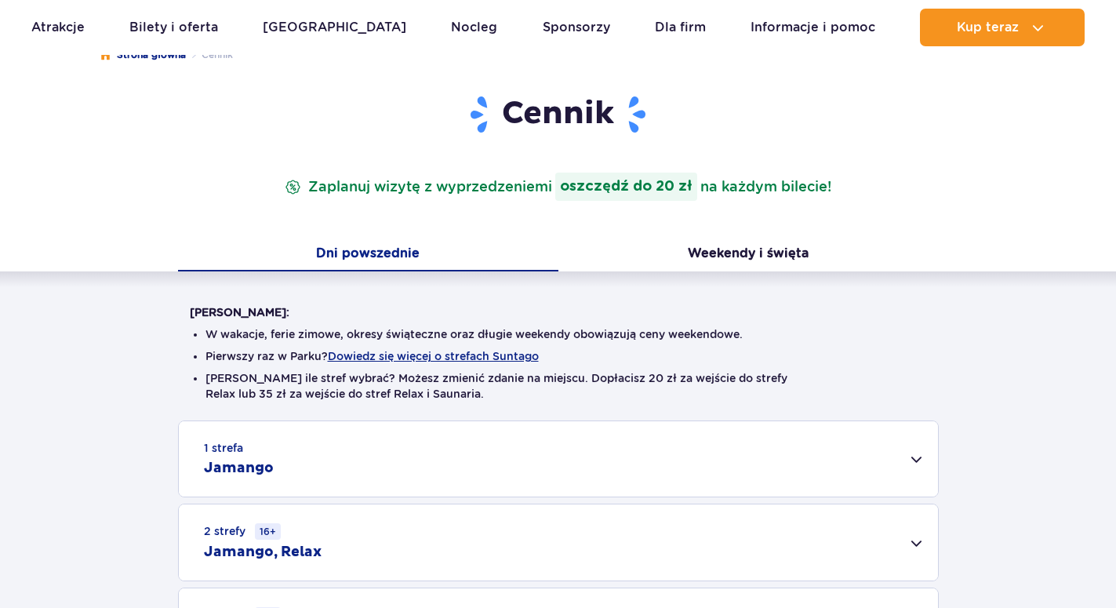
scroll to position [160, 0]
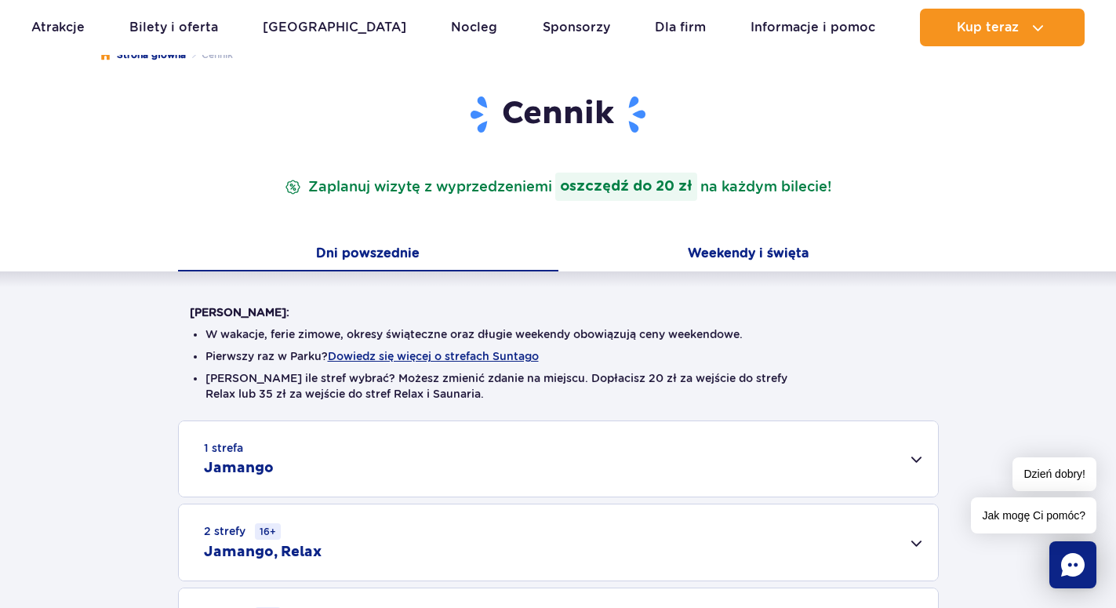
click at [732, 255] on button "Weekendy i święta" at bounding box center [749, 255] width 381 height 33
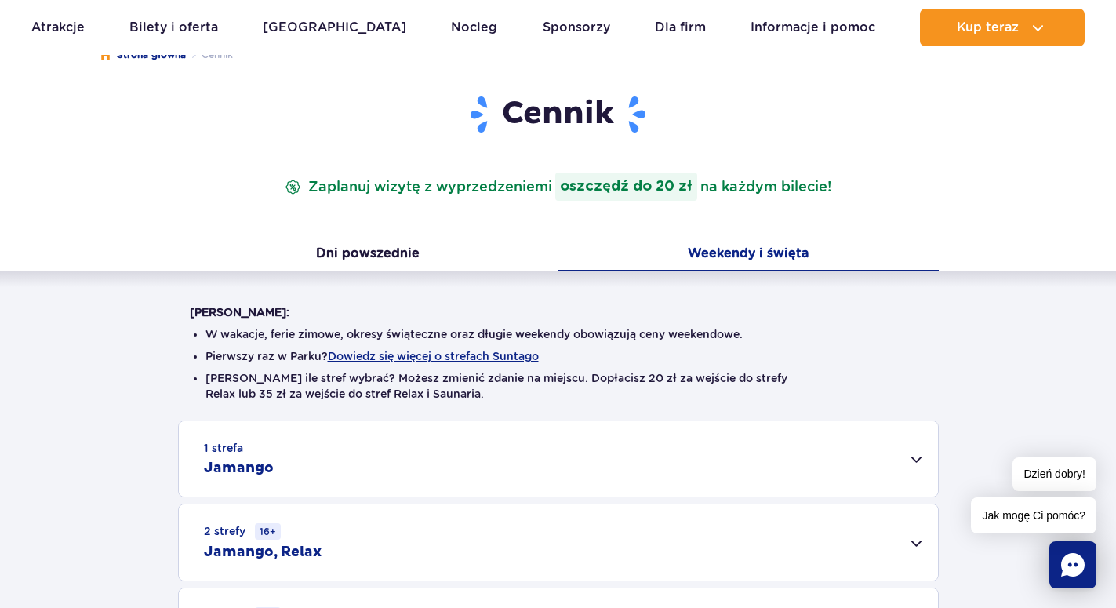
click at [728, 253] on button "Weekendy i święta" at bounding box center [749, 255] width 381 height 33
click at [712, 247] on button "Weekendy i święta" at bounding box center [749, 255] width 381 height 33
click at [752, 246] on button "Weekendy i święta" at bounding box center [749, 255] width 381 height 33
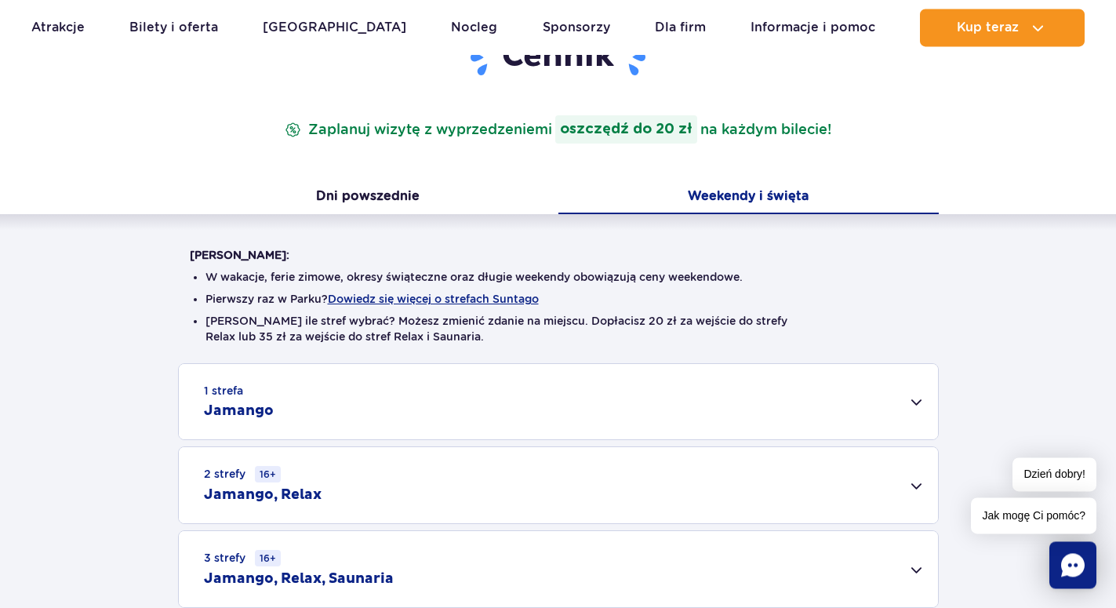
scroll to position [80, 0]
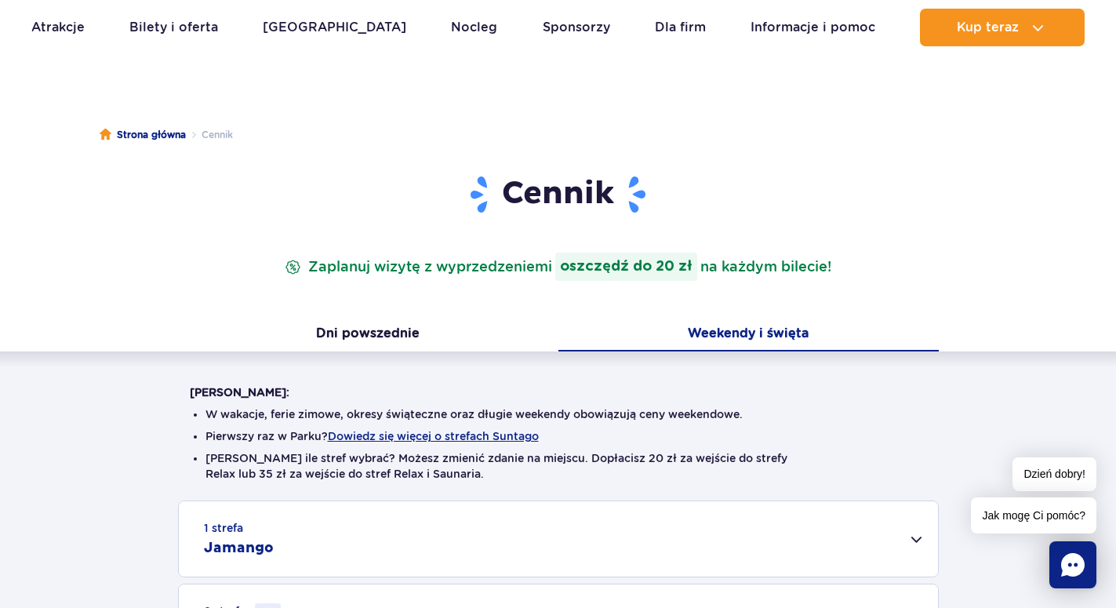
click at [763, 333] on button "Weekendy i święta" at bounding box center [749, 335] width 381 height 33
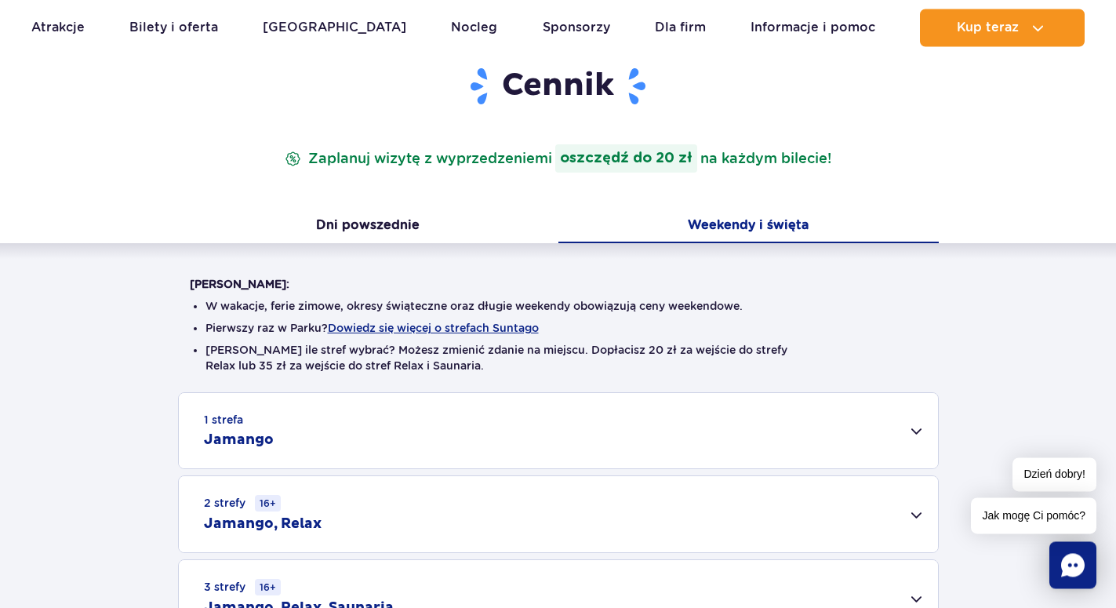
scroll to position [320, 0]
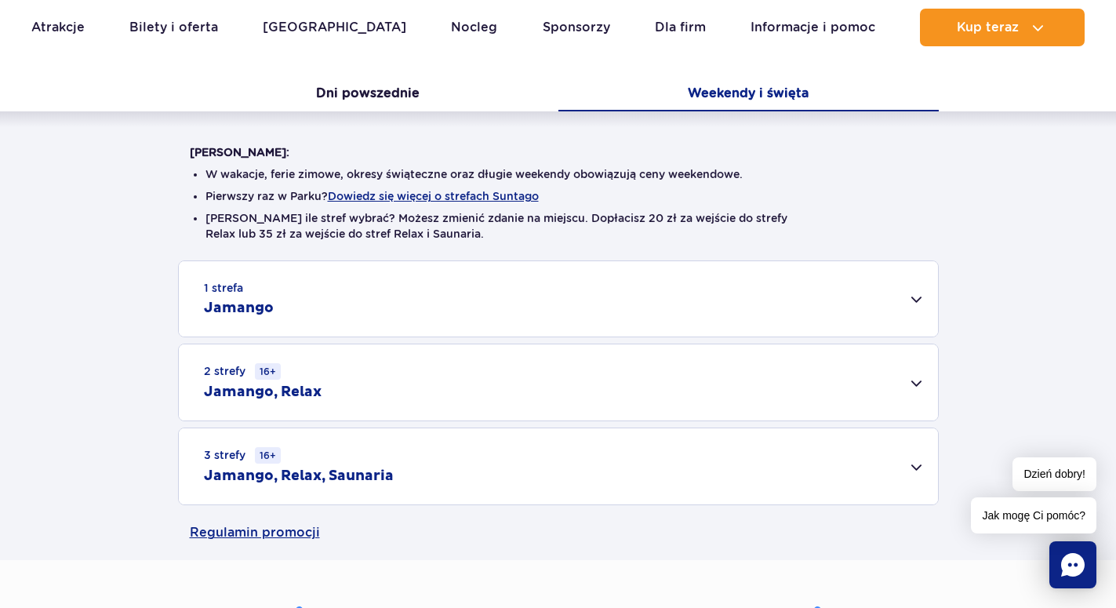
click at [228, 305] on h2 "Jamango" at bounding box center [239, 308] width 70 height 19
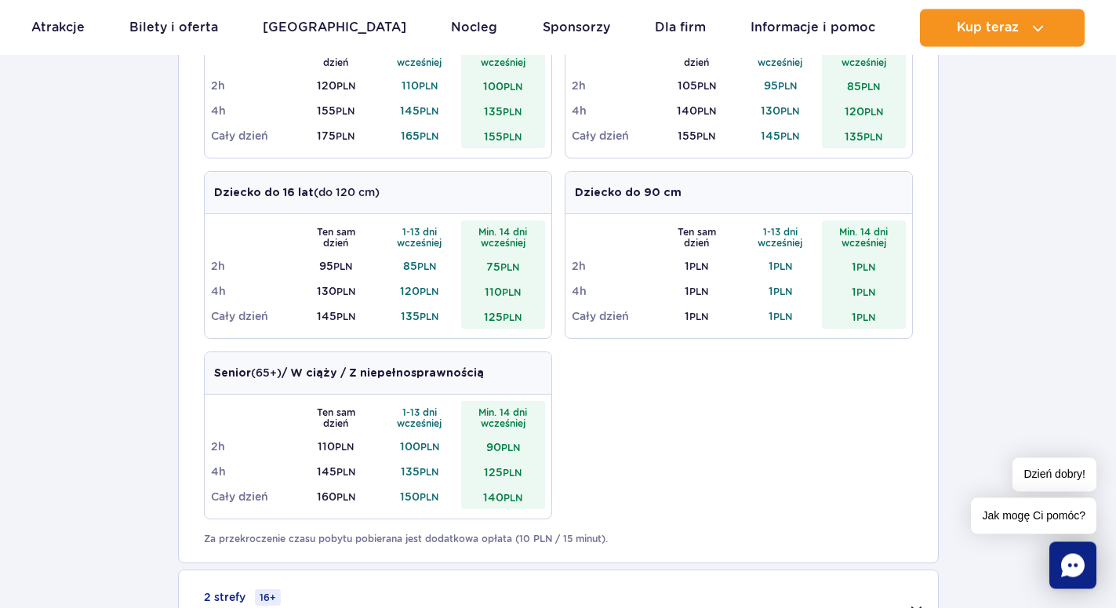
scroll to position [720, 0]
